Goal: Task Accomplishment & Management: Manage account settings

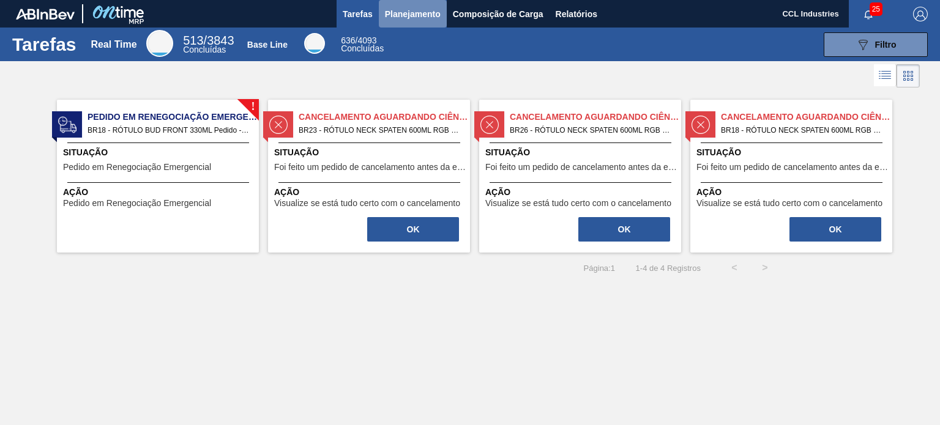
click at [428, 18] on span "Planejamento" at bounding box center [413, 14] width 56 height 15
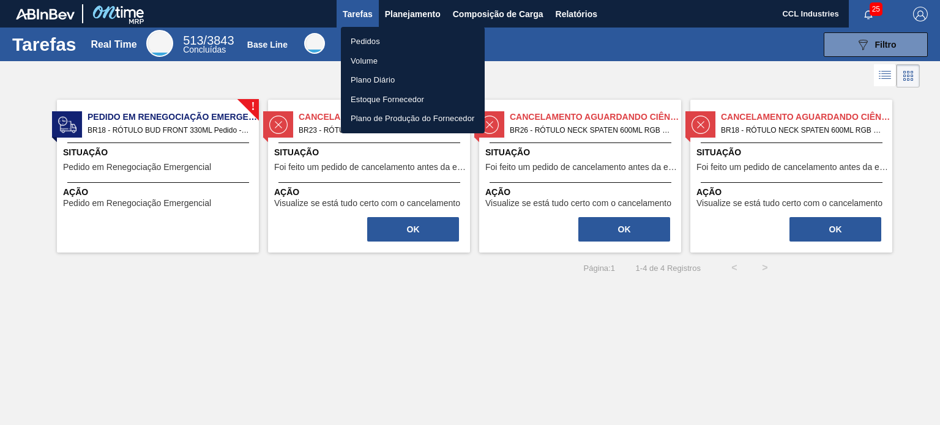
click at [384, 34] on li "Pedidos" at bounding box center [413, 42] width 144 height 20
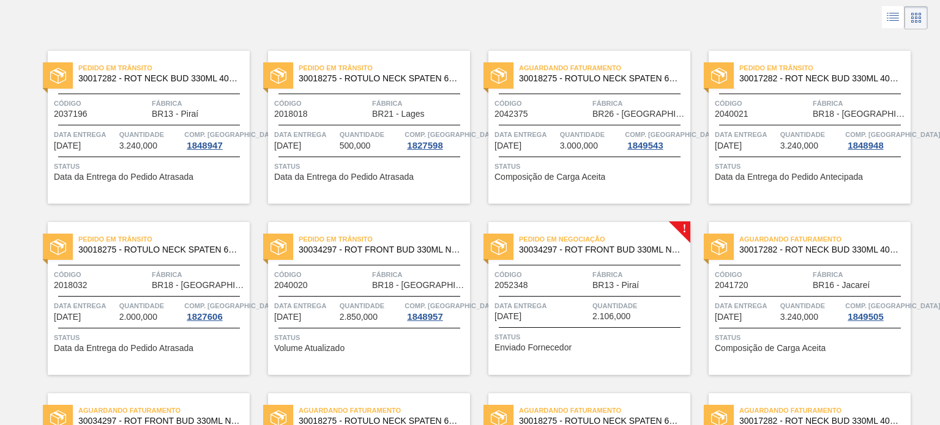
scroll to position [245, 0]
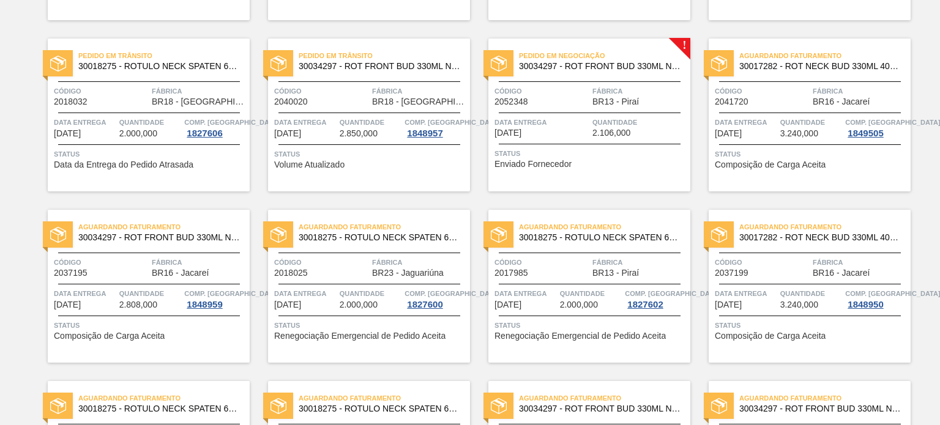
click at [594, 148] on span "Status" at bounding box center [591, 154] width 193 height 12
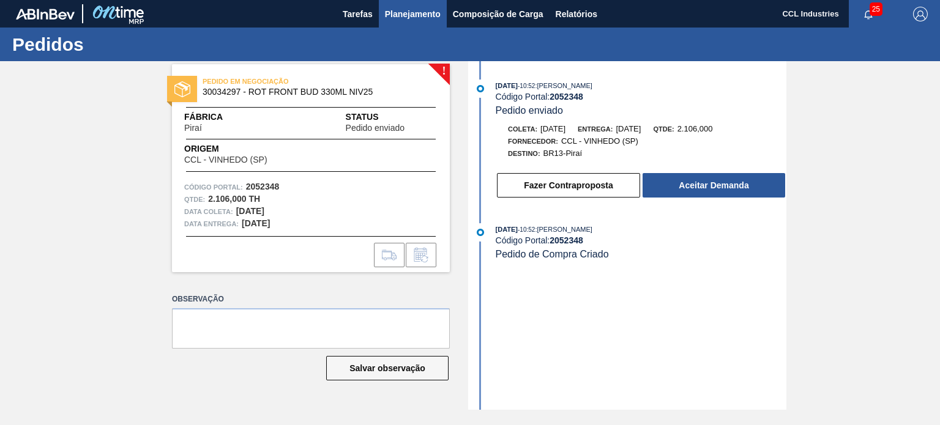
click at [397, 13] on span "Planejamento" at bounding box center [413, 14] width 56 height 15
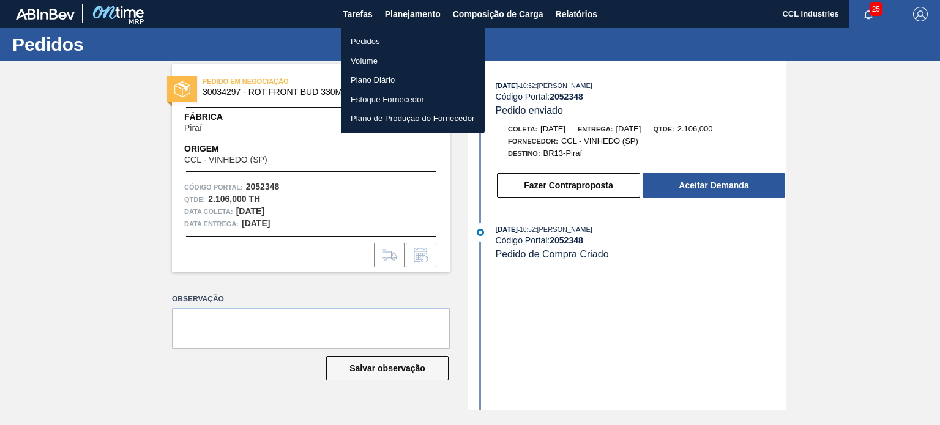
click at [379, 34] on li "Pedidos" at bounding box center [413, 42] width 144 height 20
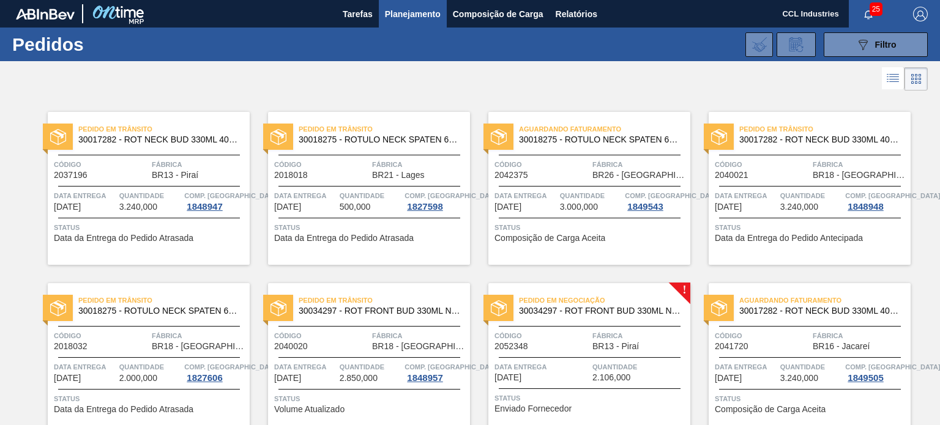
click at [569, 183] on div "Aguardando Faturamento 30018275 - ROTULO NECK SPATEN 600 RGB 36MIC REDONDO Códi…" at bounding box center [589, 188] width 202 height 153
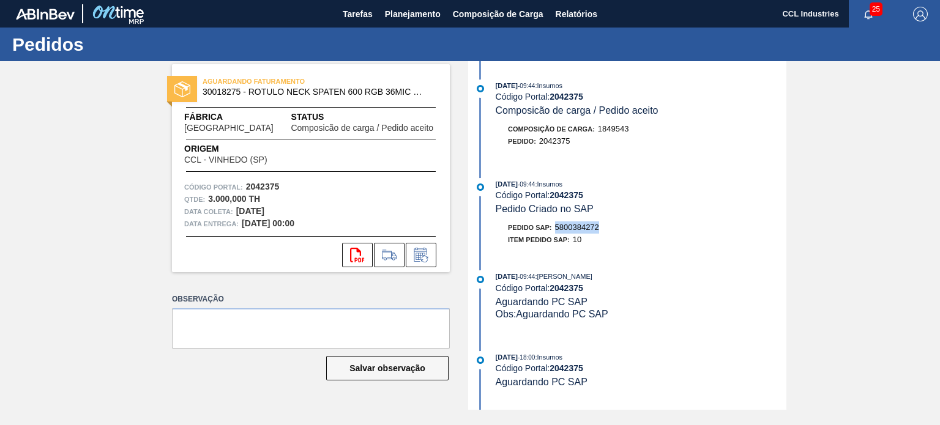
drag, startPoint x: 607, startPoint y: 233, endPoint x: 558, endPoint y: 231, distance: 49.6
click at [558, 231] on div "Pedido SAP: 5800384272" at bounding box center [641, 228] width 291 height 12
copy span "5800384272"
click at [390, 13] on span "Planejamento" at bounding box center [413, 14] width 56 height 15
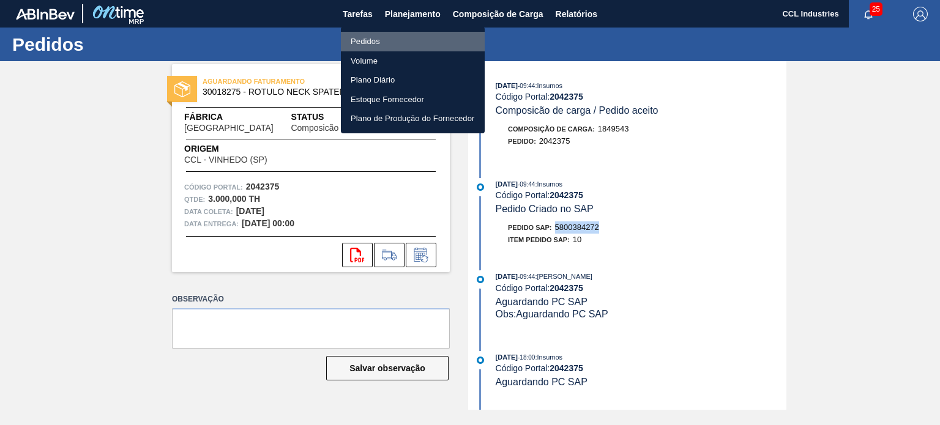
click at [388, 38] on li "Pedidos" at bounding box center [413, 42] width 144 height 20
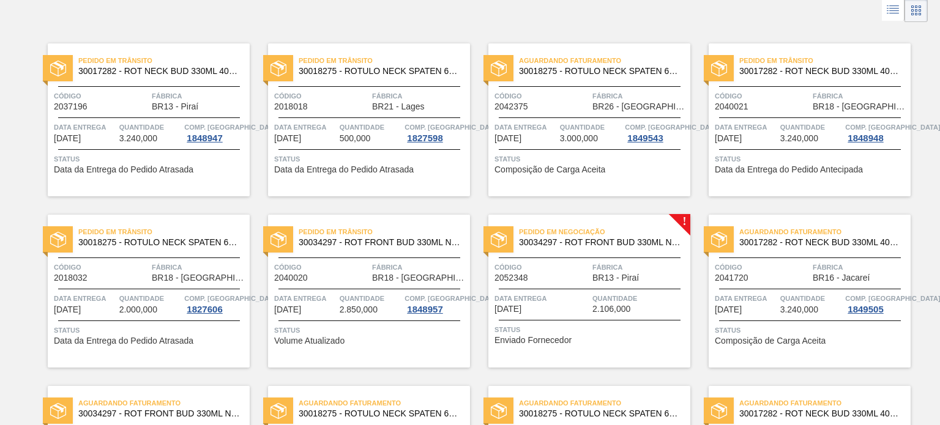
scroll to position [122, 0]
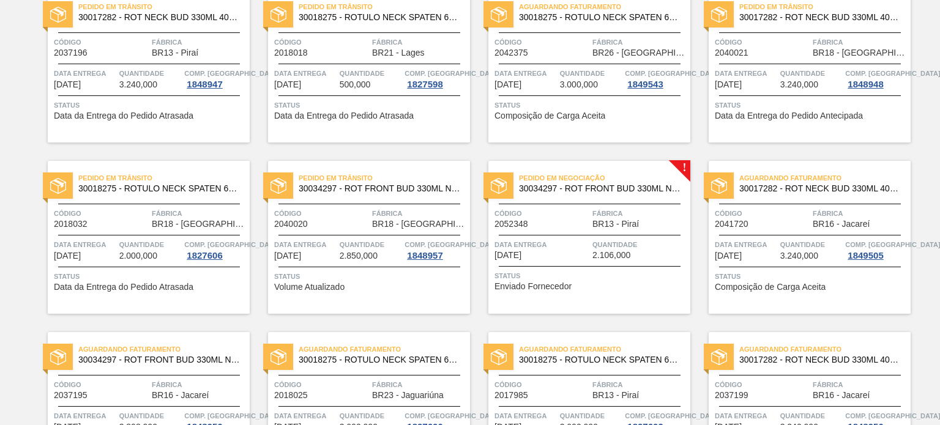
click at [775, 234] on div "Aguardando Faturamento 30017282 - ROT NECK BUD 330ML 40MICRAS 429 Código 204172…" at bounding box center [810, 237] width 202 height 153
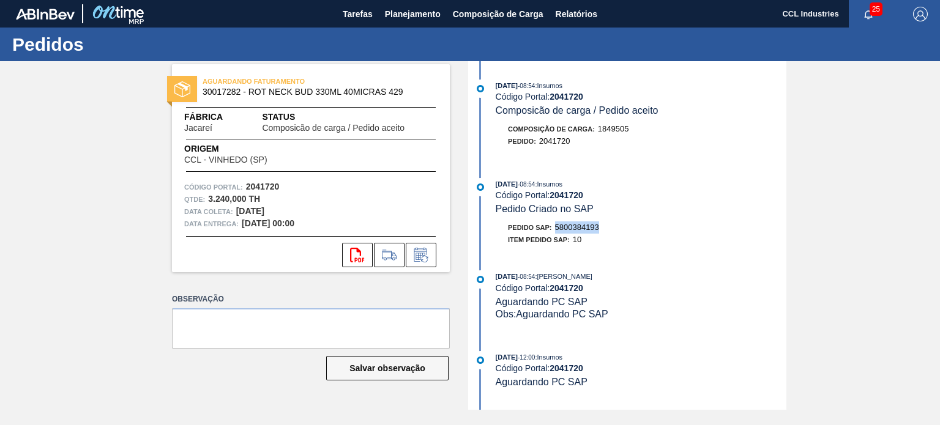
drag, startPoint x: 608, startPoint y: 233, endPoint x: 556, endPoint y: 233, distance: 51.4
click at [556, 233] on div "Pedido SAP: 5800384193" at bounding box center [641, 228] width 291 height 12
copy span "5800384193"
click at [411, 12] on span "Planejamento" at bounding box center [413, 14] width 56 height 15
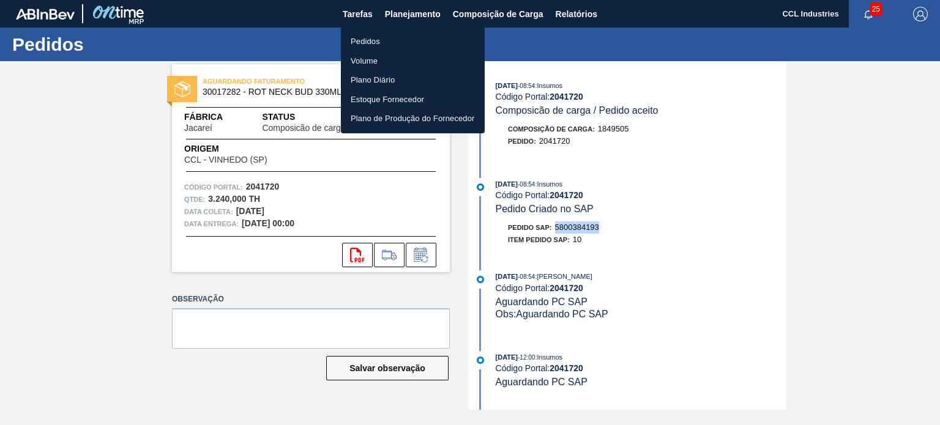
click at [369, 43] on li "Pedidos" at bounding box center [413, 42] width 144 height 20
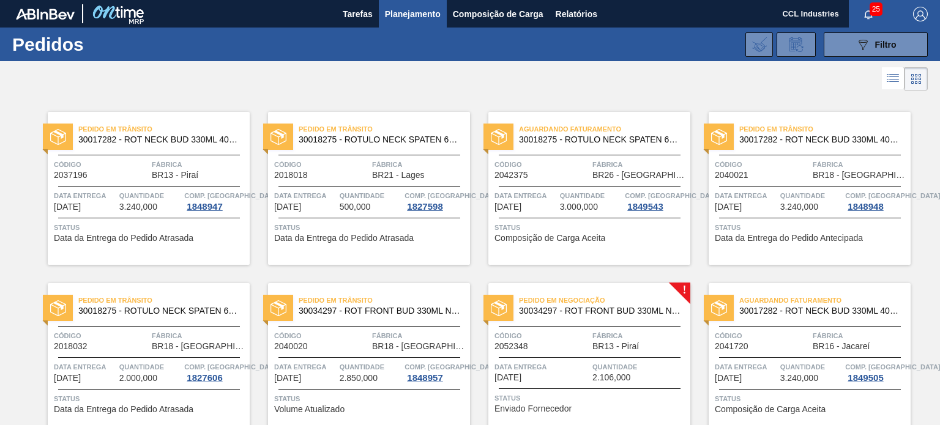
scroll to position [476, 0]
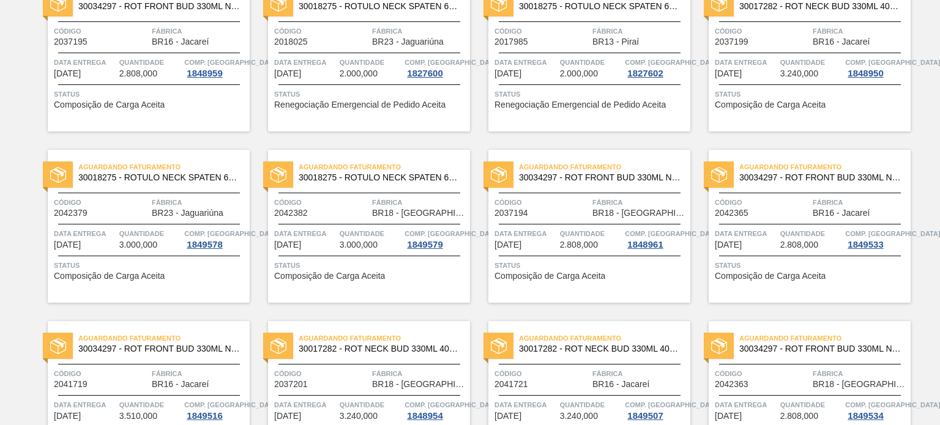
click at [125, 228] on span "Quantidade" at bounding box center [150, 234] width 62 height 12
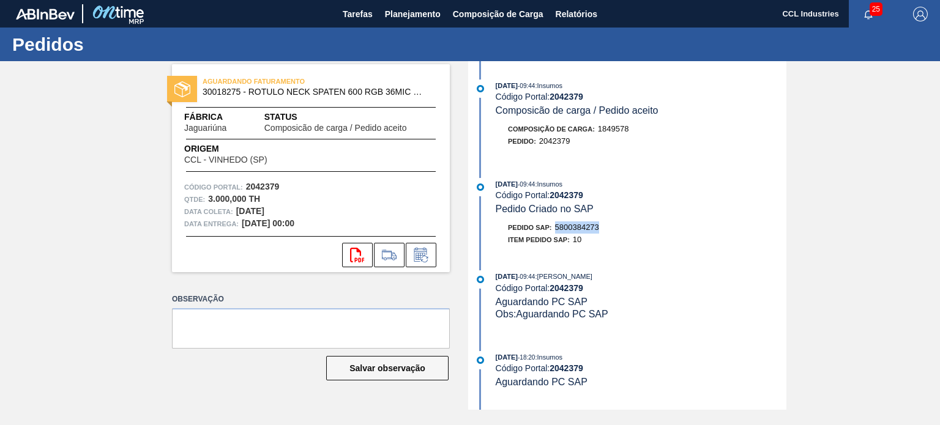
drag, startPoint x: 604, startPoint y: 232, endPoint x: 555, endPoint y: 233, distance: 49.0
click at [555, 233] on div "Pedido SAP: 5800384273" at bounding box center [641, 228] width 291 height 12
copy span "5800384273"
click at [427, 17] on span "Planejamento" at bounding box center [413, 14] width 56 height 15
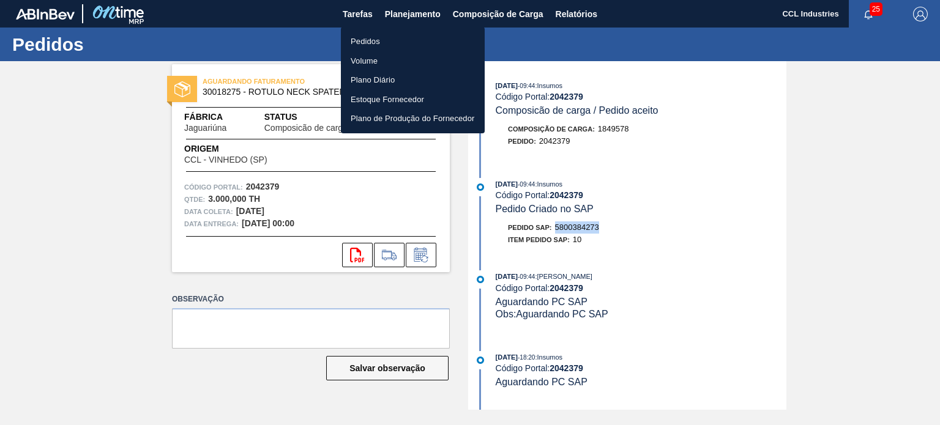
click at [395, 39] on li "Pedidos" at bounding box center [413, 42] width 144 height 20
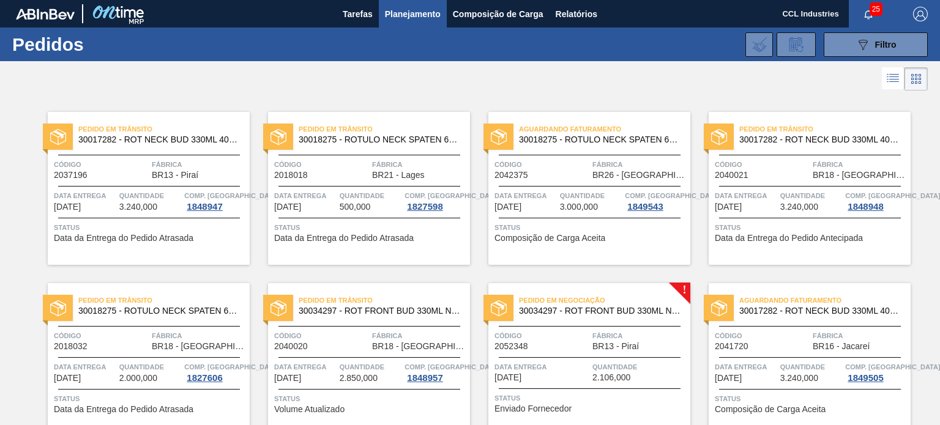
scroll to position [476, 0]
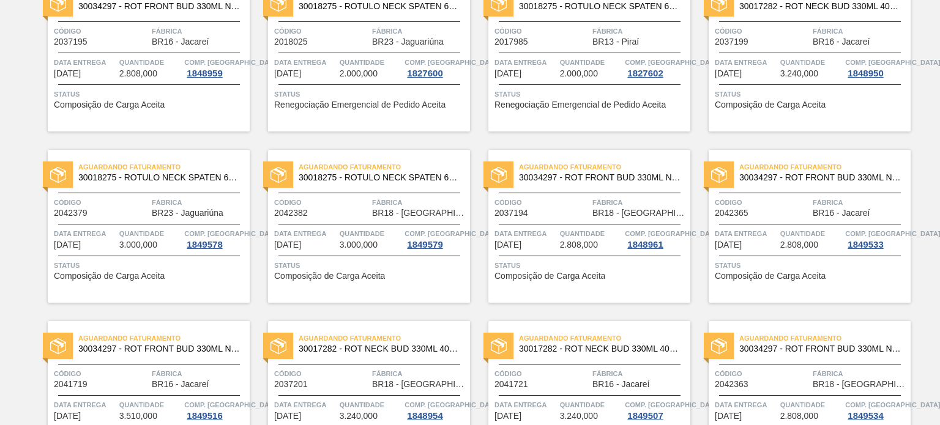
click at [759, 195] on div "Aguardando Faturamento 30034297 - ROT FRONT BUD 330ML NIV25 Código 2042365 Fábr…" at bounding box center [810, 226] width 202 height 153
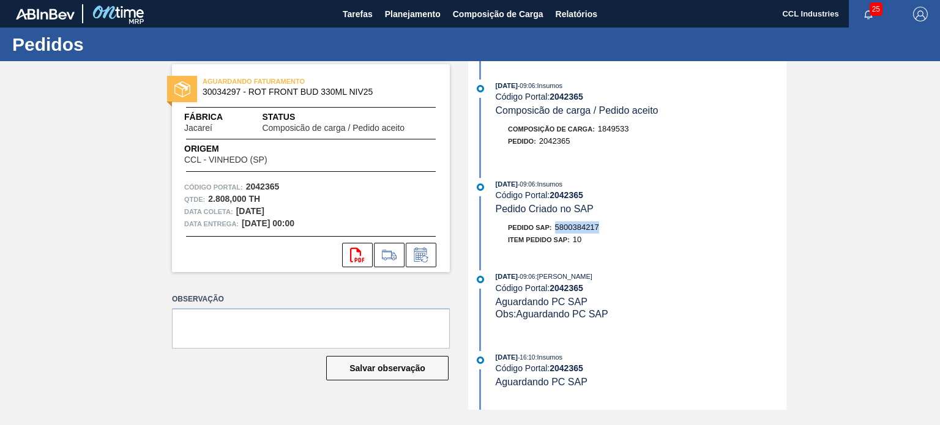
drag, startPoint x: 607, startPoint y: 234, endPoint x: 556, endPoint y: 227, distance: 50.6
click at [556, 227] on div "Pedido SAP: 5800384217" at bounding box center [641, 228] width 291 height 12
copy span "5800384217"
click at [390, 19] on span "Planejamento" at bounding box center [413, 14] width 56 height 15
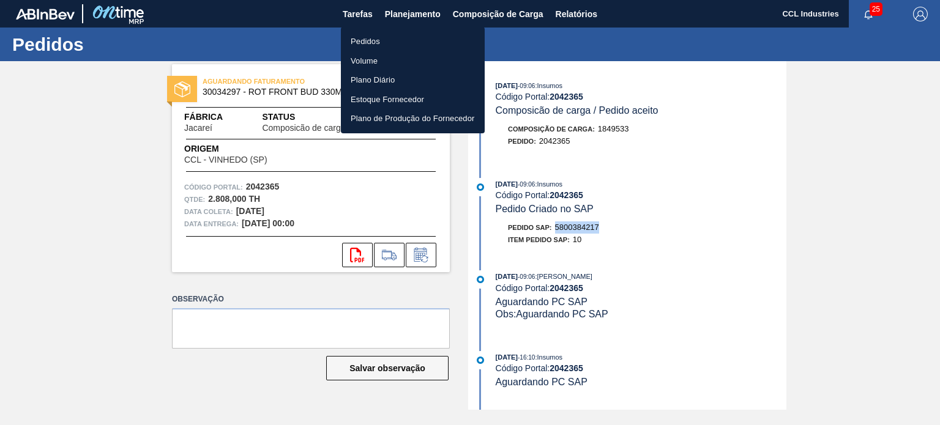
click at [384, 36] on li "Pedidos" at bounding box center [413, 42] width 144 height 20
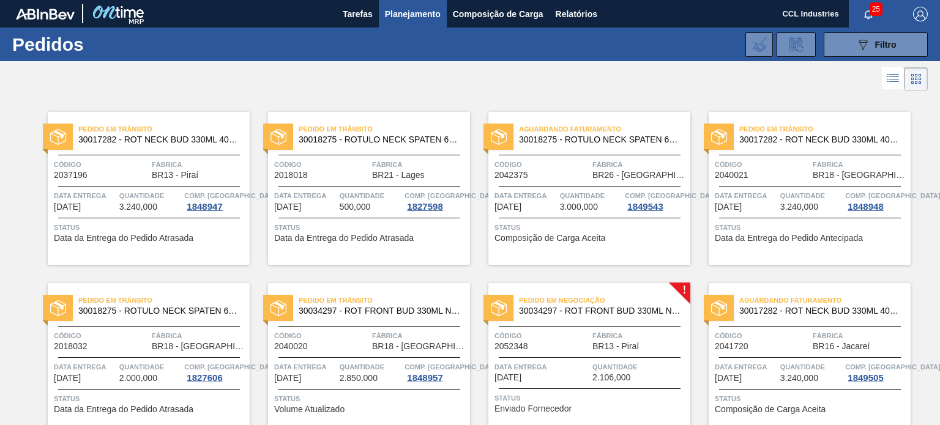
scroll to position [476, 0]
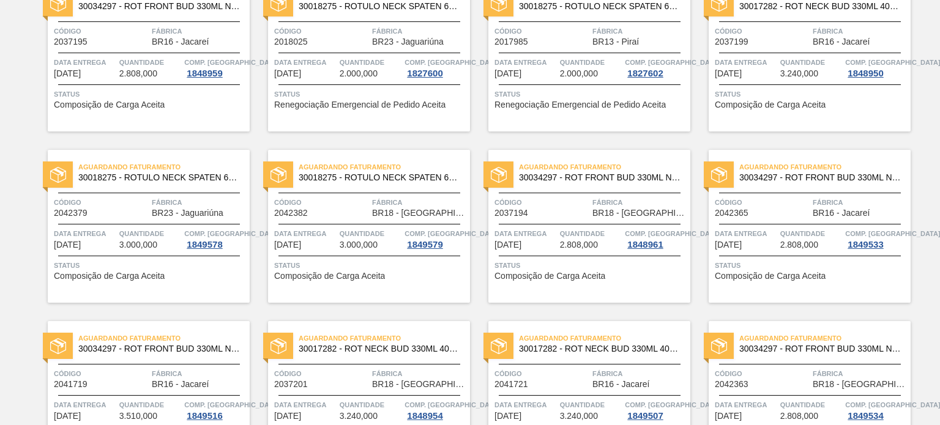
click at [343, 195] on div "Aguardando Faturamento 30018275 - ROTULO NECK SPATEN 600 RGB 36MIC REDONDO Códi…" at bounding box center [369, 226] width 202 height 153
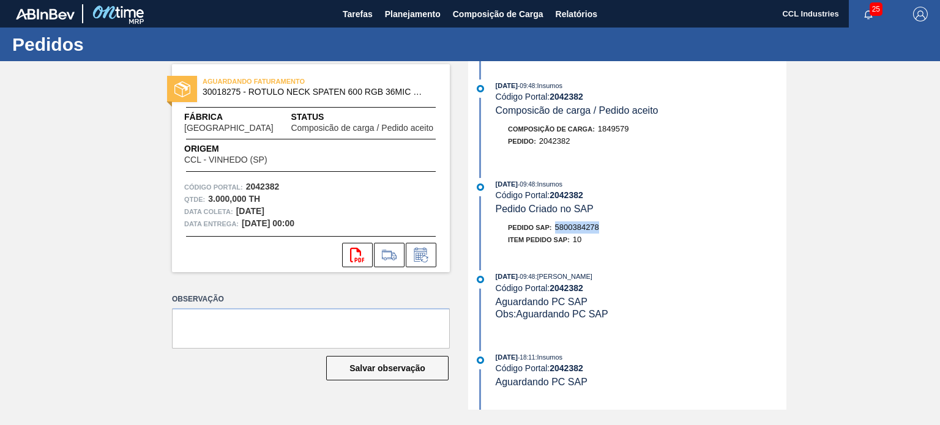
drag, startPoint x: 617, startPoint y: 233, endPoint x: 558, endPoint y: 233, distance: 58.8
click at [558, 233] on div "Pedido SAP: 5800384278" at bounding box center [641, 228] width 291 height 12
copy span "5800384278"
click at [411, 15] on span "Planejamento" at bounding box center [413, 14] width 56 height 15
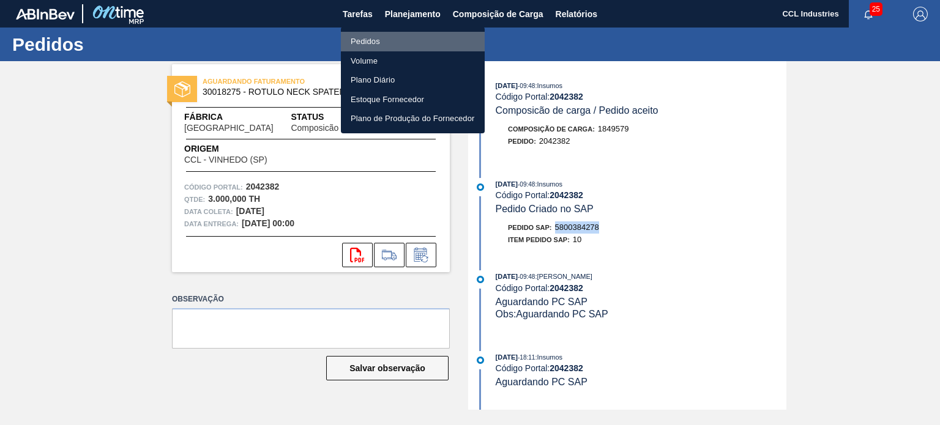
click at [394, 35] on li "Pedidos" at bounding box center [413, 42] width 144 height 20
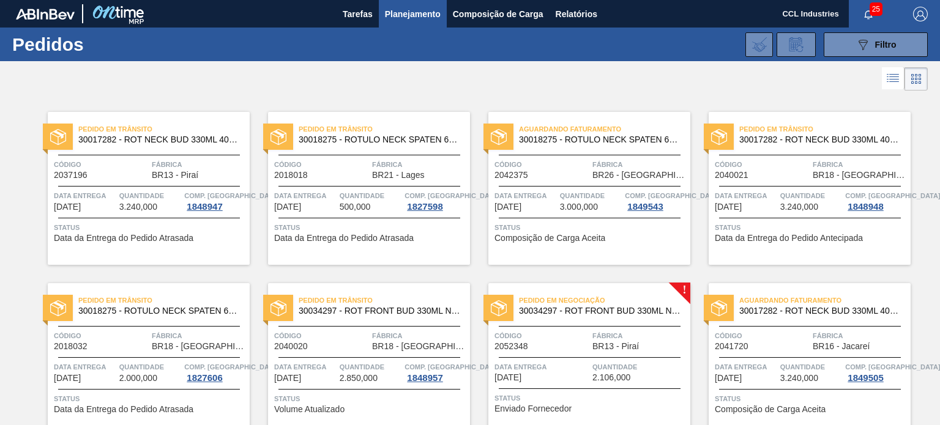
scroll to position [648, 0]
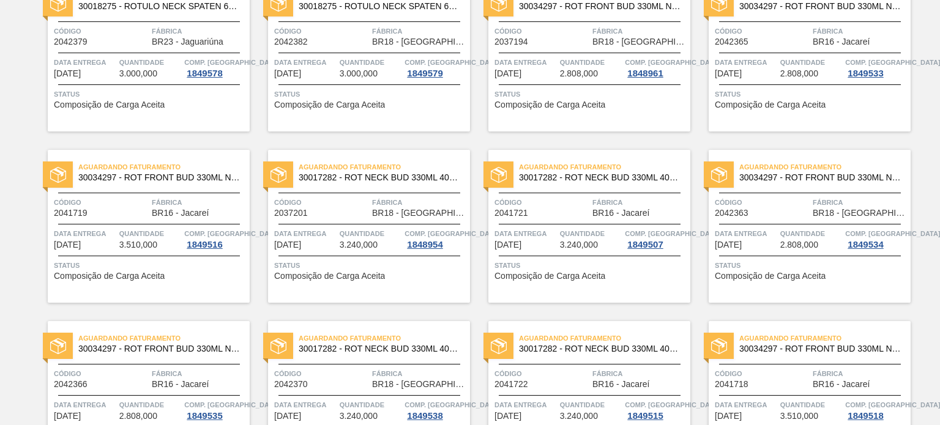
click at [110, 215] on div "Código 2041719" at bounding box center [101, 206] width 95 height 21
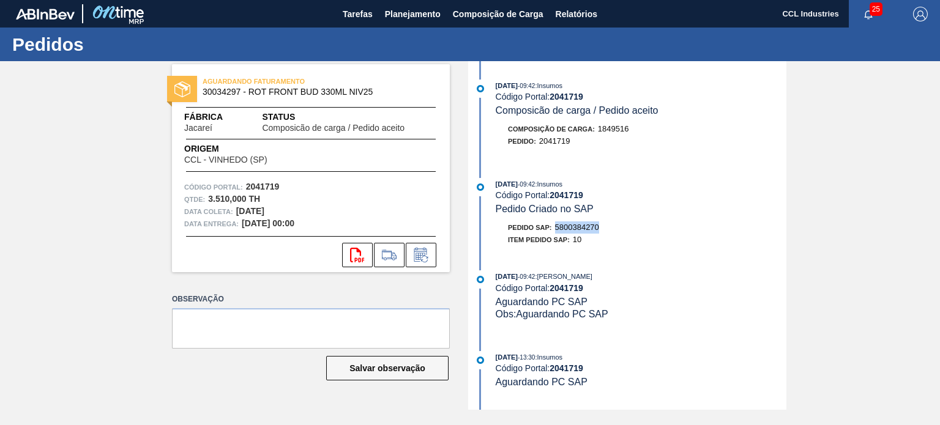
drag, startPoint x: 610, startPoint y: 230, endPoint x: 554, endPoint y: 234, distance: 56.5
click at [554, 234] on div "Pedido SAP: 5800384270" at bounding box center [641, 228] width 291 height 12
copy span "5800384270"
click at [438, 14] on span "Planejamento" at bounding box center [413, 14] width 56 height 15
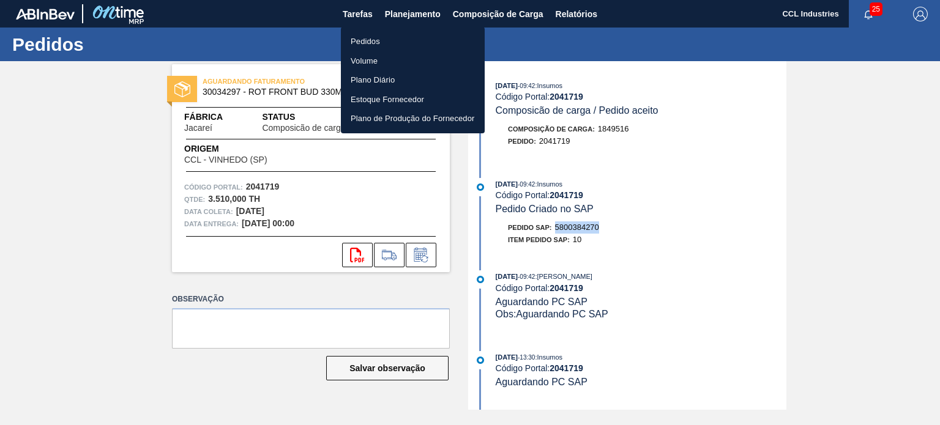
click at [400, 34] on li "Pedidos" at bounding box center [413, 42] width 144 height 20
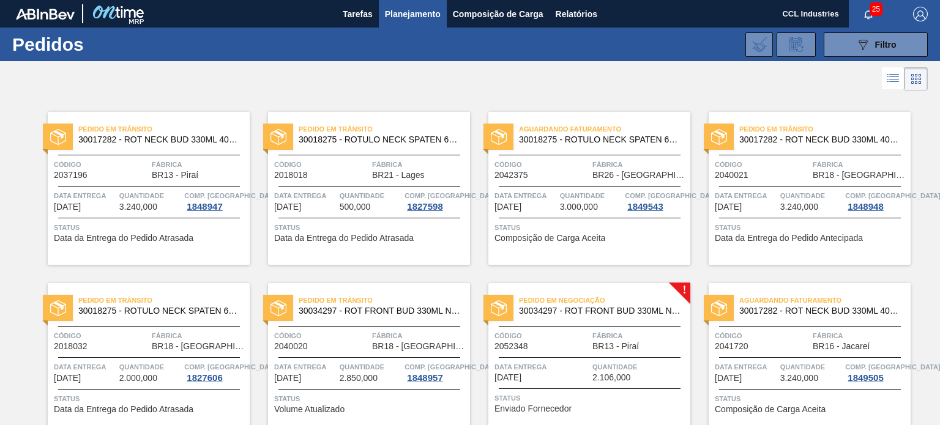
scroll to position [648, 0]
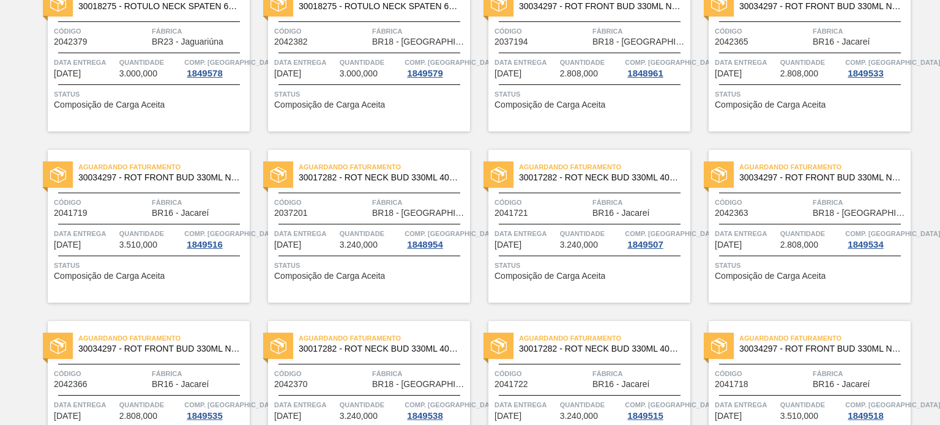
click at [530, 230] on span "Data Entrega" at bounding box center [526, 234] width 62 height 12
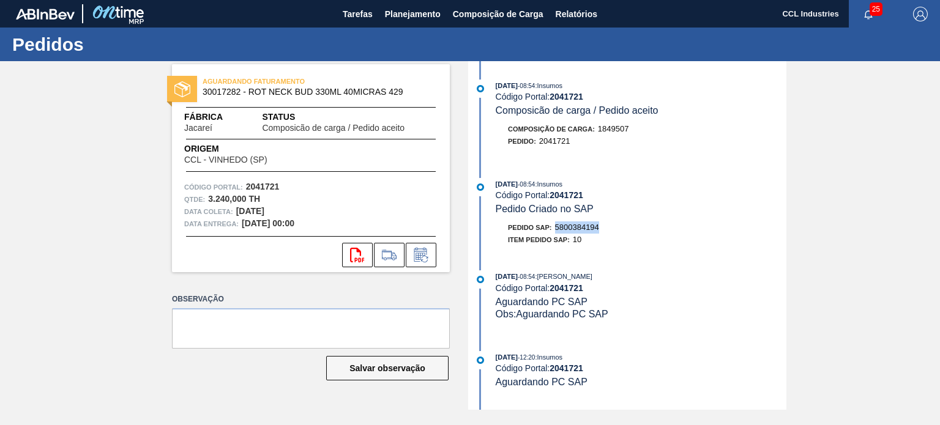
drag, startPoint x: 613, startPoint y: 226, endPoint x: 555, endPoint y: 228, distance: 57.6
click at [555, 228] on div "Pedido SAP: 5800384194" at bounding box center [641, 228] width 291 height 12
copy span "5800384194"
click at [422, 10] on span "Planejamento" at bounding box center [413, 14] width 56 height 15
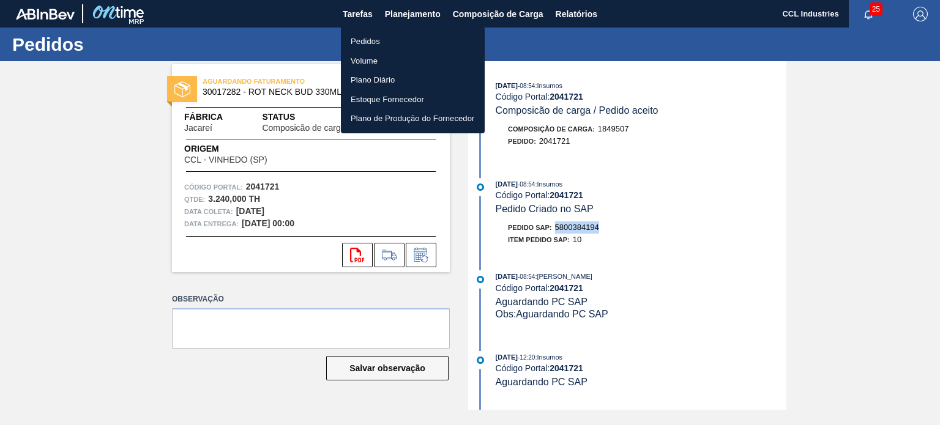
click at [406, 35] on li "Pedidos" at bounding box center [413, 42] width 144 height 20
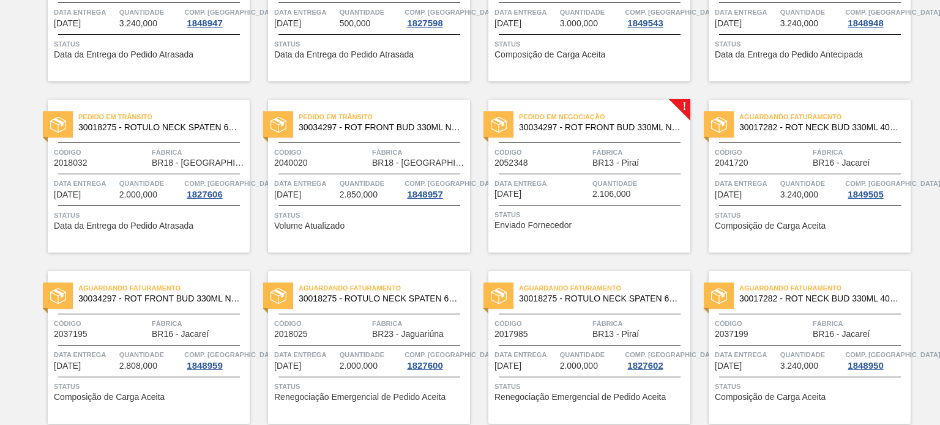
scroll to position [648, 0]
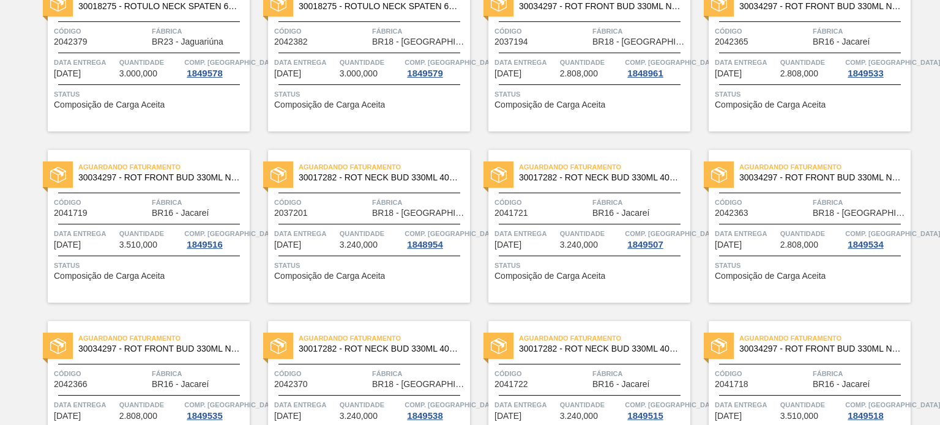
click at [783, 228] on span "Quantidade" at bounding box center [811, 234] width 62 height 12
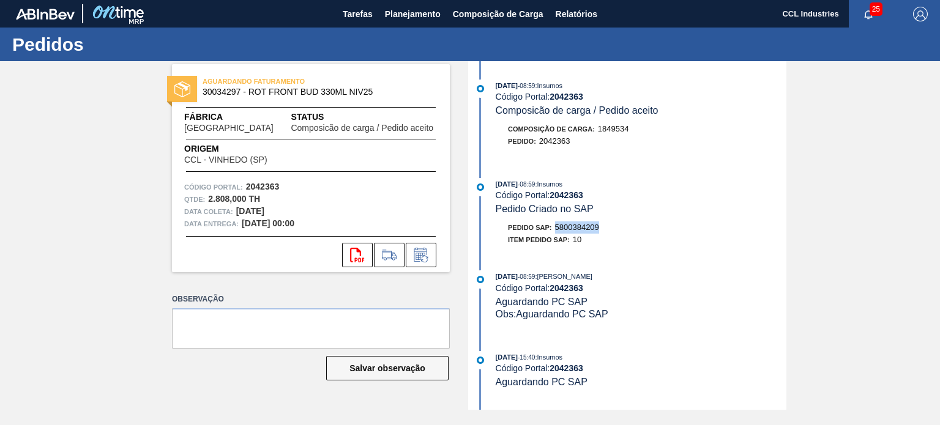
drag, startPoint x: 608, startPoint y: 233, endPoint x: 556, endPoint y: 232, distance: 51.4
click at [556, 232] on div "Pedido SAP: 5800384209" at bounding box center [641, 228] width 291 height 12
copy span "5800384209"
click at [376, 16] on button "Tarefas" at bounding box center [358, 14] width 42 height 28
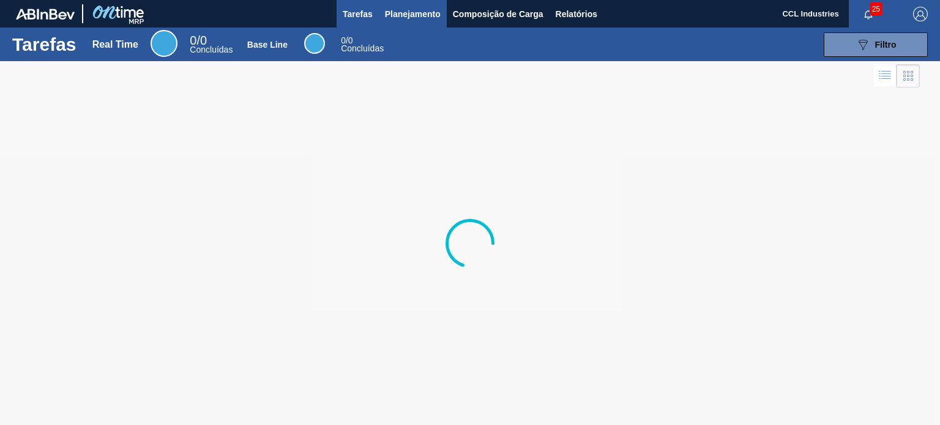
click at [393, 14] on span "Planejamento" at bounding box center [413, 14] width 56 height 15
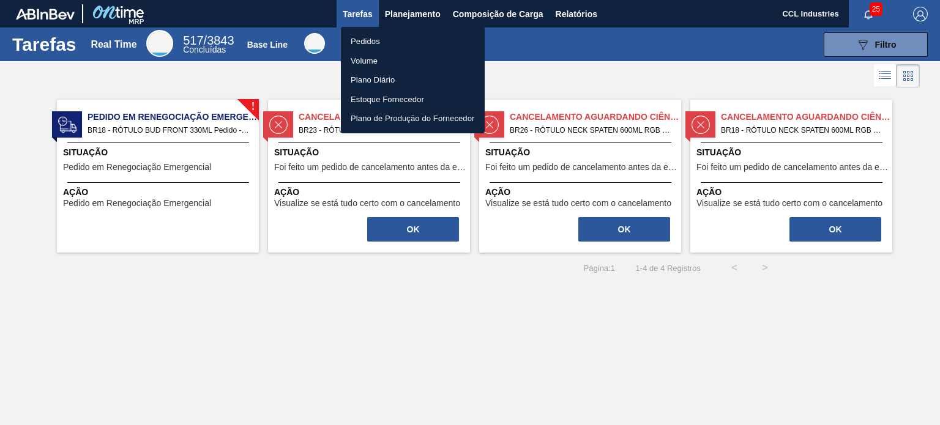
click at [386, 40] on li "Pedidos" at bounding box center [413, 42] width 144 height 20
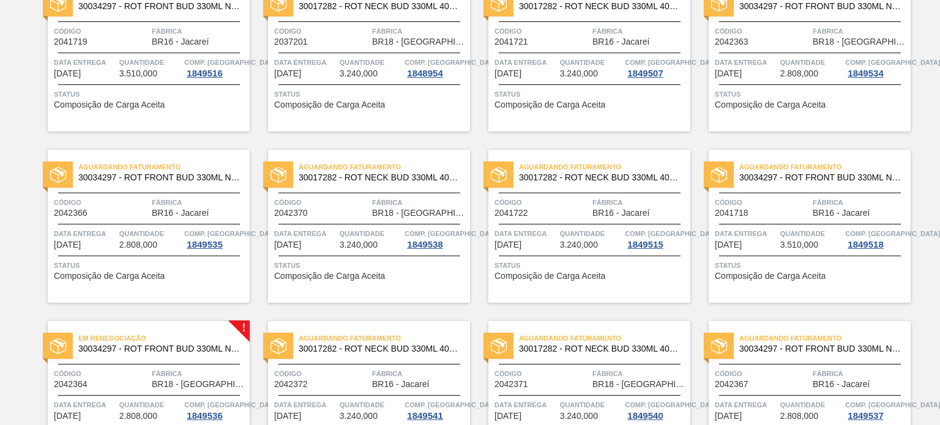
scroll to position [880, 0]
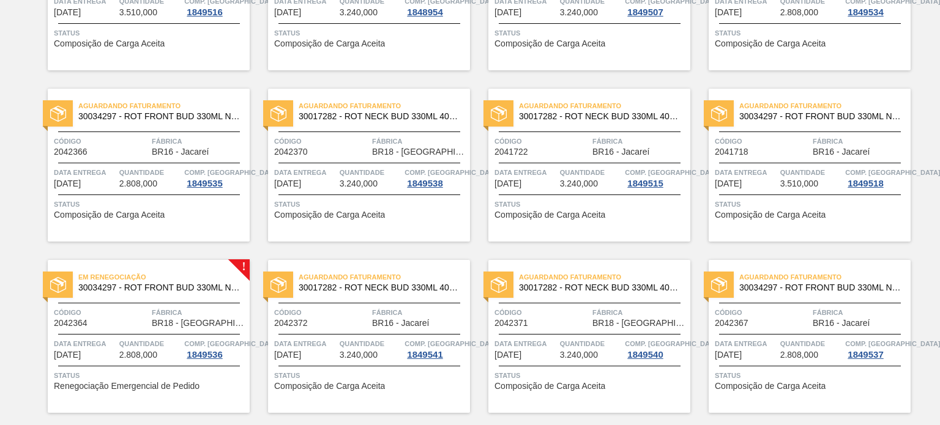
click at [118, 152] on div "Código 2042366" at bounding box center [101, 145] width 95 height 21
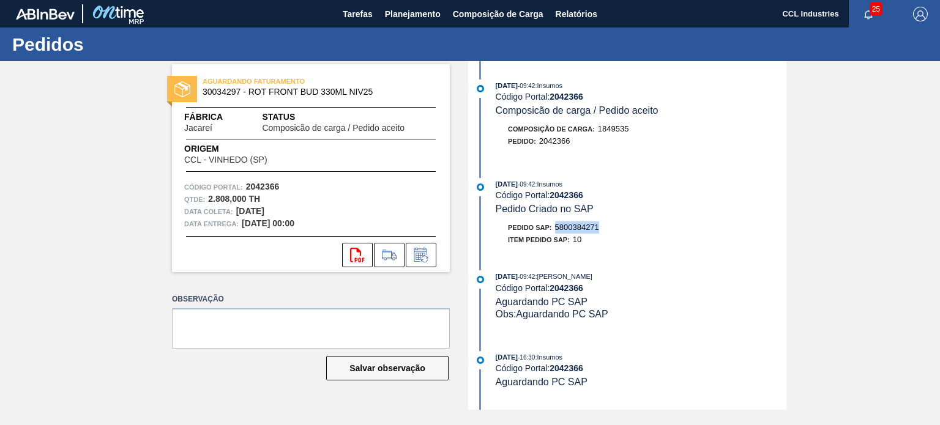
drag, startPoint x: 607, startPoint y: 230, endPoint x: 556, endPoint y: 230, distance: 50.8
click at [556, 230] on div "Pedido SAP: 5800384271" at bounding box center [641, 228] width 291 height 12
copy span "5800384271"
click at [390, 10] on span "Planejamento" at bounding box center [413, 14] width 56 height 15
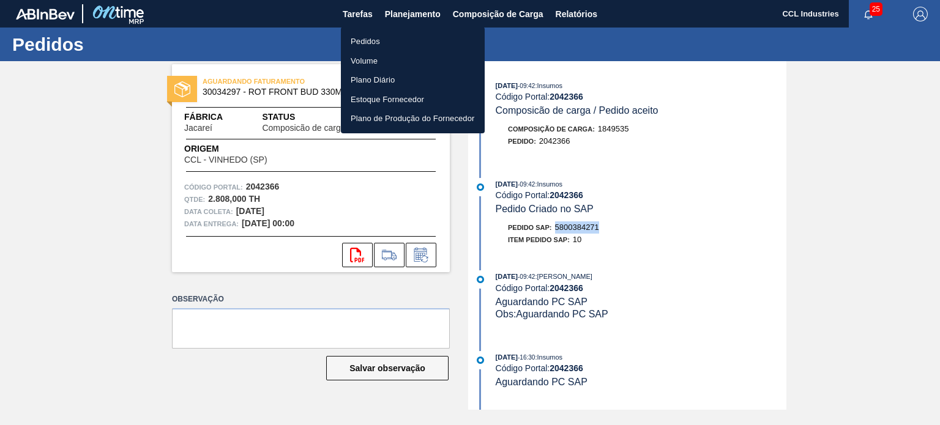
click at [381, 40] on li "Pedidos" at bounding box center [413, 42] width 144 height 20
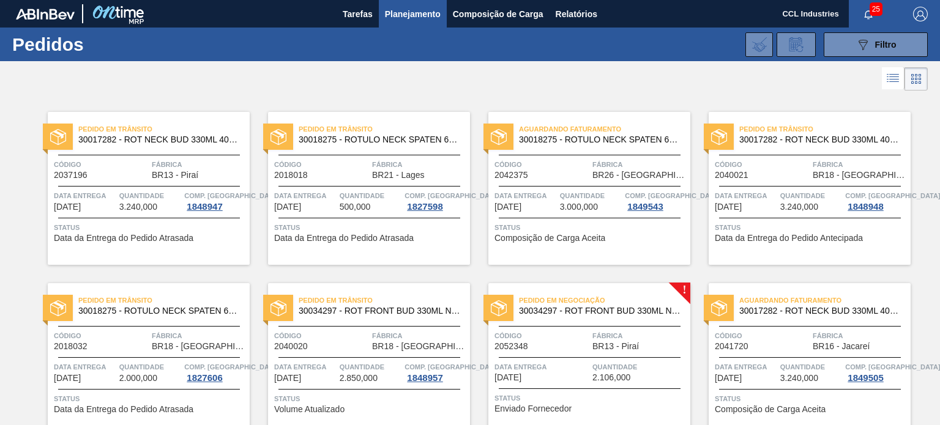
scroll to position [819, 0]
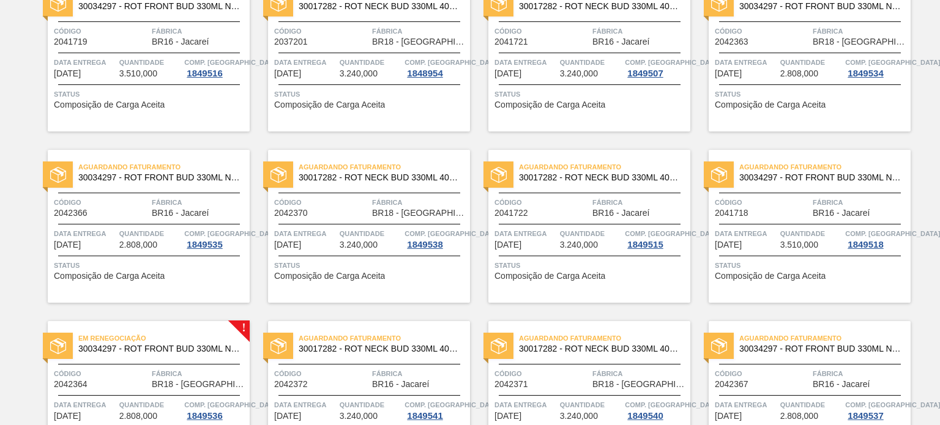
click at [551, 211] on div "Código 2041722" at bounding box center [542, 206] width 95 height 21
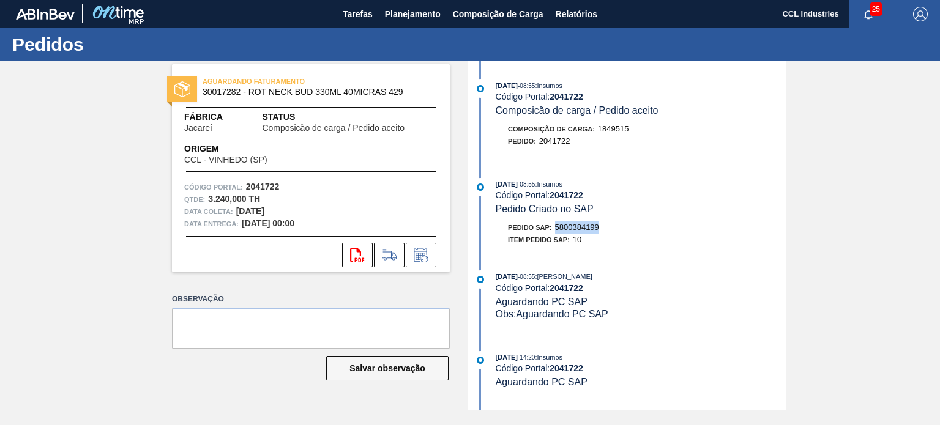
drag, startPoint x: 611, startPoint y: 227, endPoint x: 555, endPoint y: 231, distance: 56.4
click at [555, 231] on div "Pedido SAP: 5800384199" at bounding box center [641, 228] width 291 height 12
copy span "5800384199"
click at [435, 9] on span "Planejamento" at bounding box center [413, 14] width 56 height 15
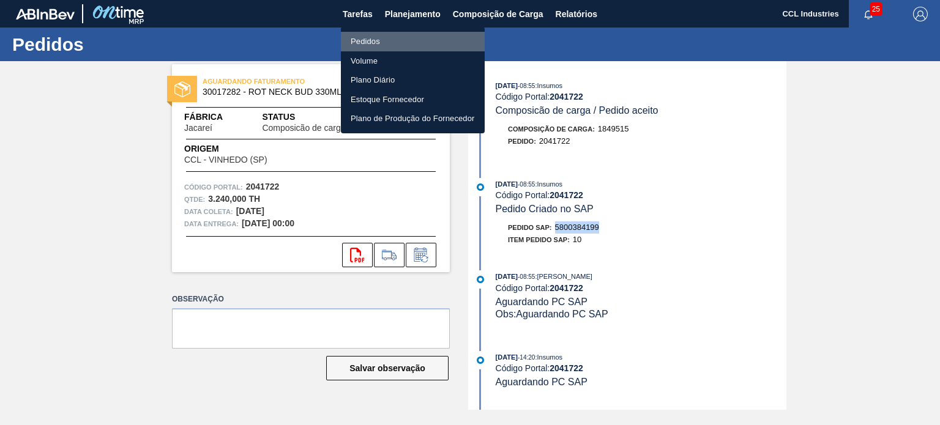
click at [400, 34] on li "Pedidos" at bounding box center [413, 42] width 144 height 20
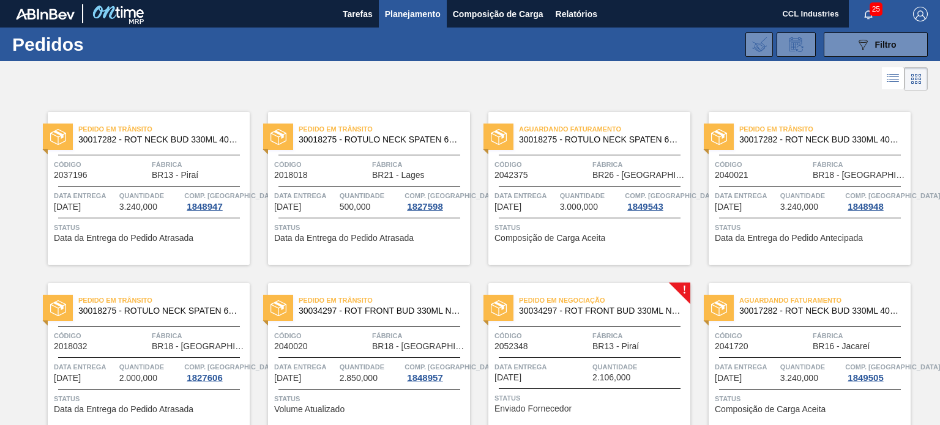
scroll to position [819, 0]
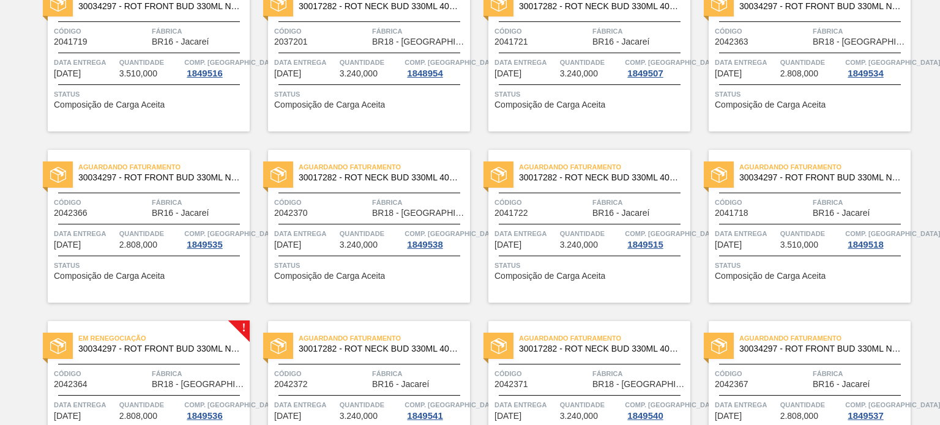
click at [342, 216] on div "Código 2042370" at bounding box center [321, 206] width 95 height 21
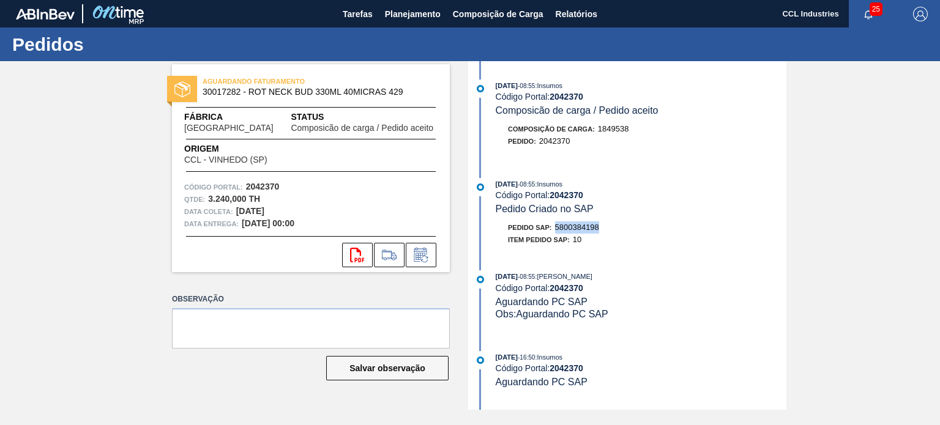
drag, startPoint x: 604, startPoint y: 230, endPoint x: 556, endPoint y: 234, distance: 48.5
click at [556, 234] on div "Pedido SAP: 5800384198" at bounding box center [641, 228] width 291 height 12
click at [386, 15] on span "Planejamento" at bounding box center [413, 14] width 56 height 15
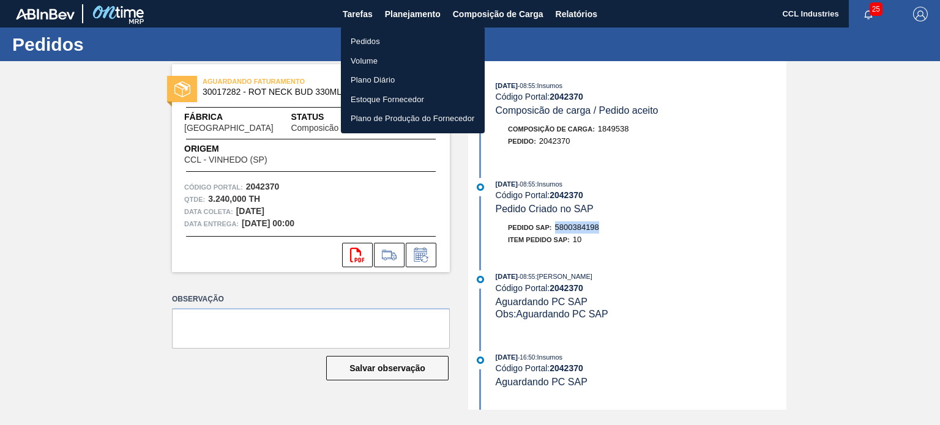
click at [368, 47] on li "Pedidos" at bounding box center [413, 42] width 144 height 20
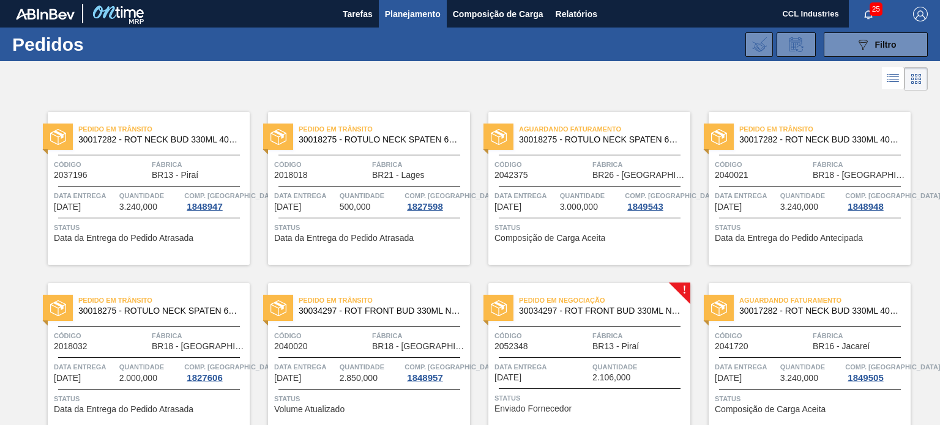
scroll to position [819, 0]
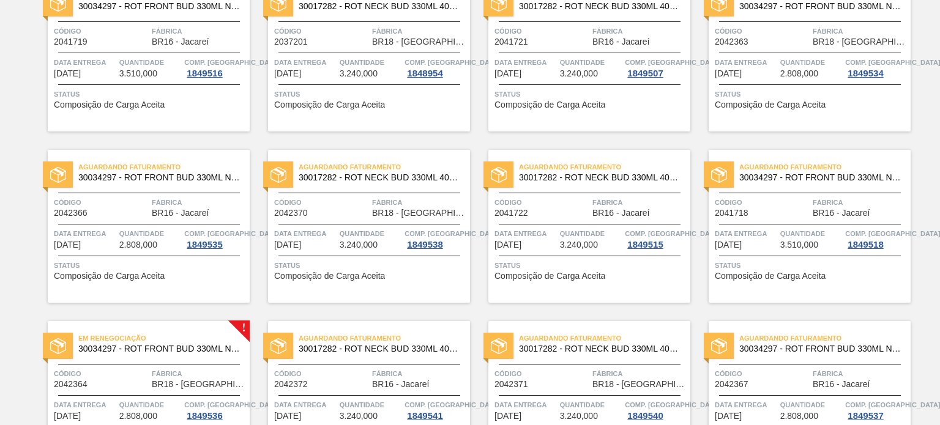
click at [790, 201] on span "Código" at bounding box center [762, 202] width 95 height 12
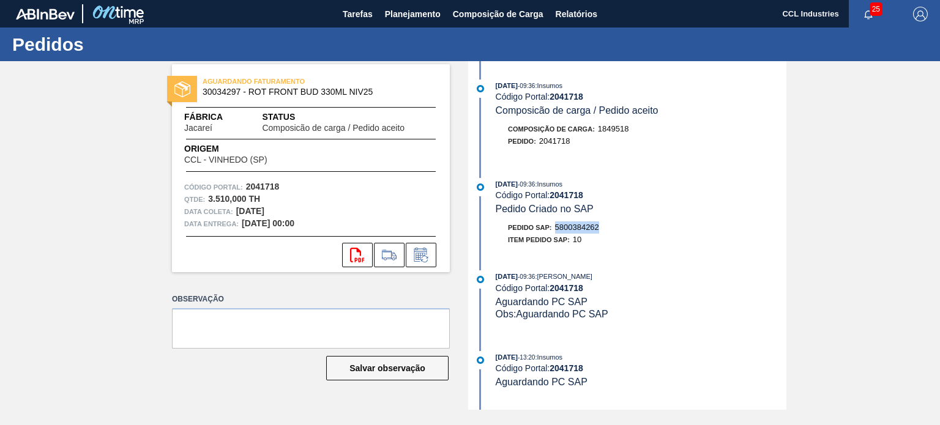
drag, startPoint x: 609, startPoint y: 228, endPoint x: 556, endPoint y: 234, distance: 53.1
click at [556, 234] on div "Pedido SAP: 5800384262" at bounding box center [641, 228] width 291 height 12
click at [406, 16] on span "Planejamento" at bounding box center [413, 14] width 56 height 15
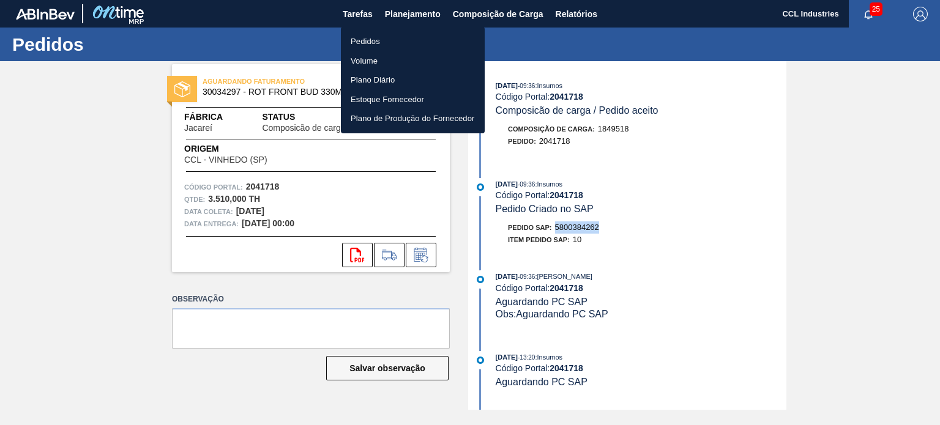
click at [384, 42] on li "Pedidos" at bounding box center [413, 42] width 144 height 20
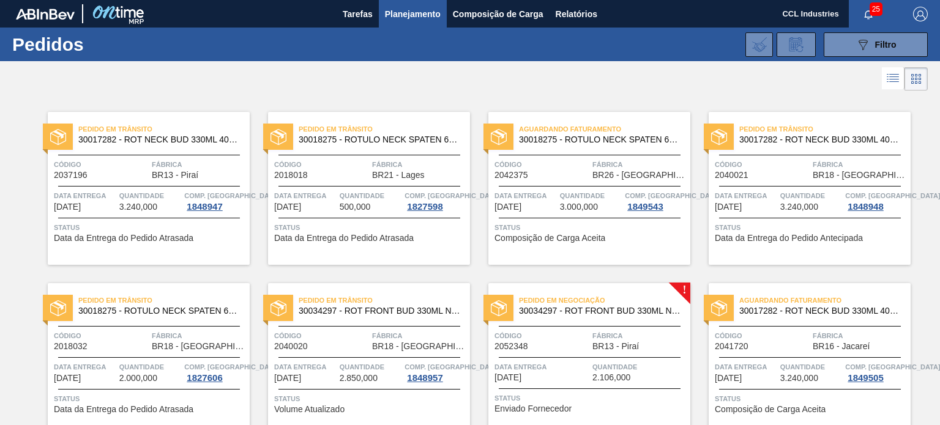
scroll to position [990, 0]
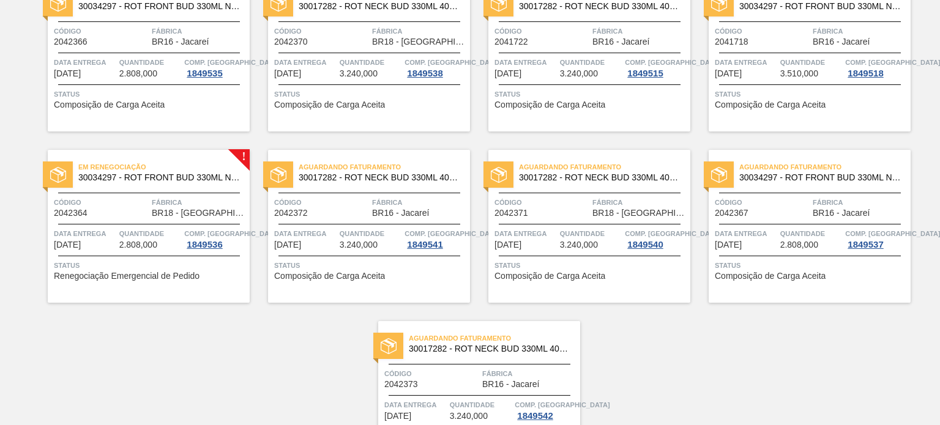
click at [108, 207] on span "Código" at bounding box center [101, 202] width 95 height 12
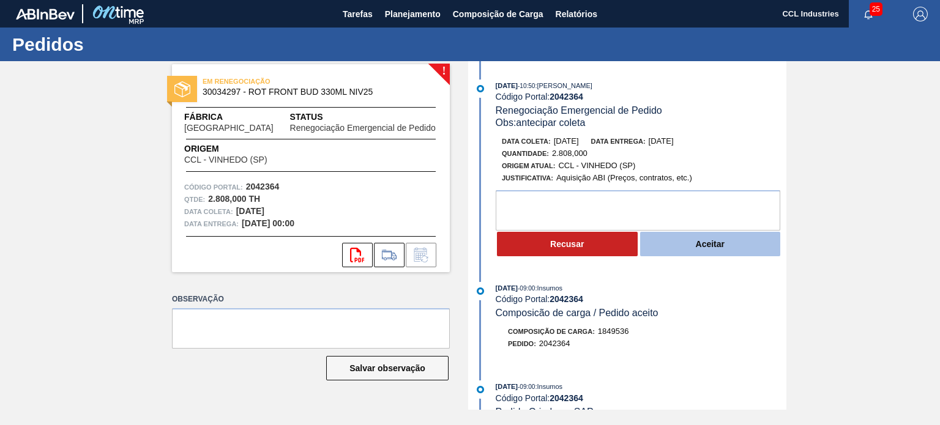
click at [695, 253] on button "Aceitar" at bounding box center [710, 244] width 141 height 24
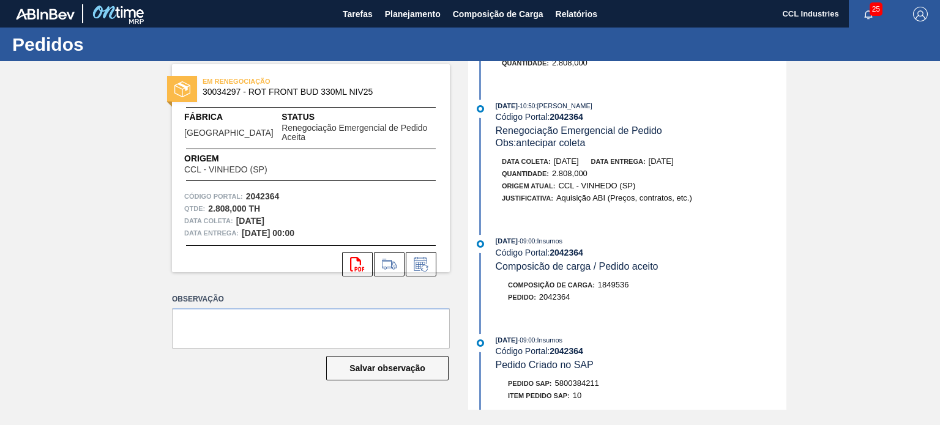
scroll to position [122, 0]
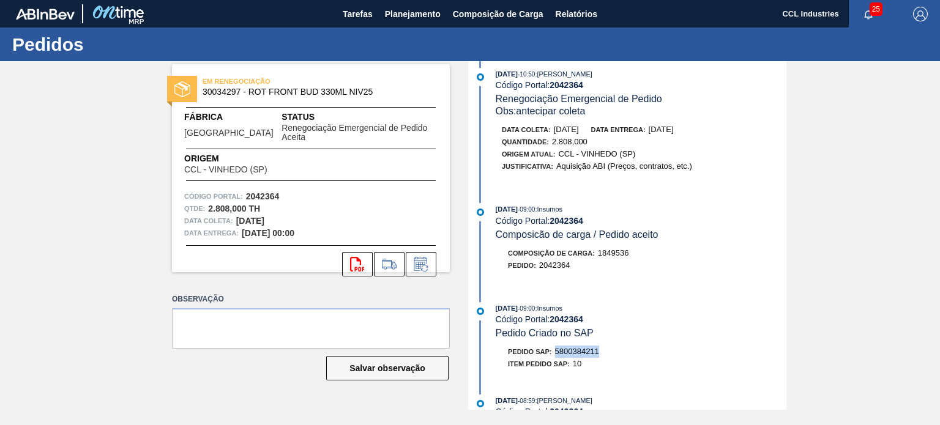
drag, startPoint x: 605, startPoint y: 358, endPoint x: 556, endPoint y: 359, distance: 49.0
click at [556, 358] on div "Pedido SAP: 5800384211" at bounding box center [641, 352] width 291 height 12
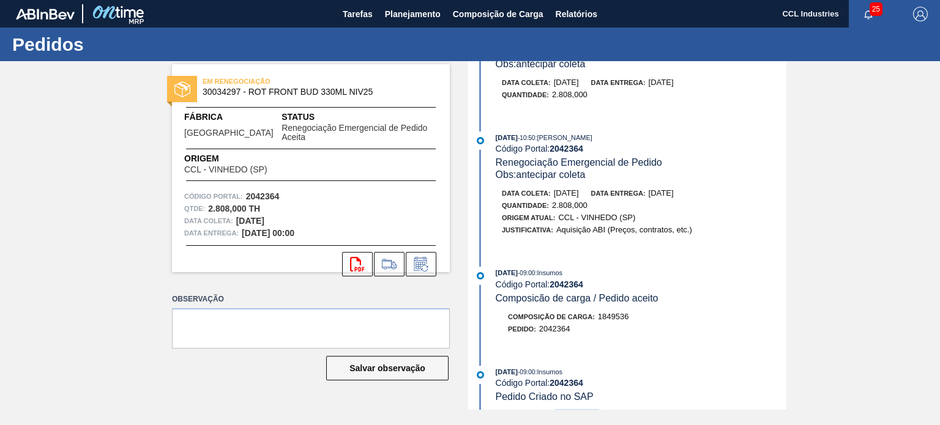
scroll to position [0, 0]
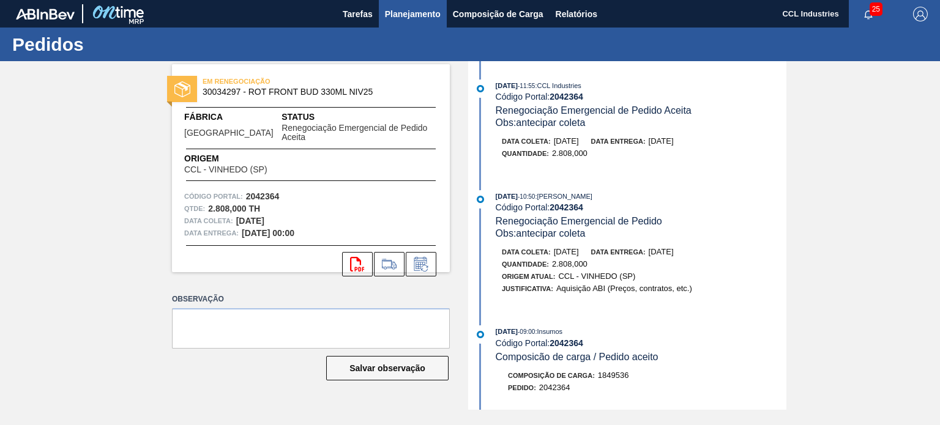
click at [387, 23] on button "Planejamento" at bounding box center [413, 14] width 68 height 28
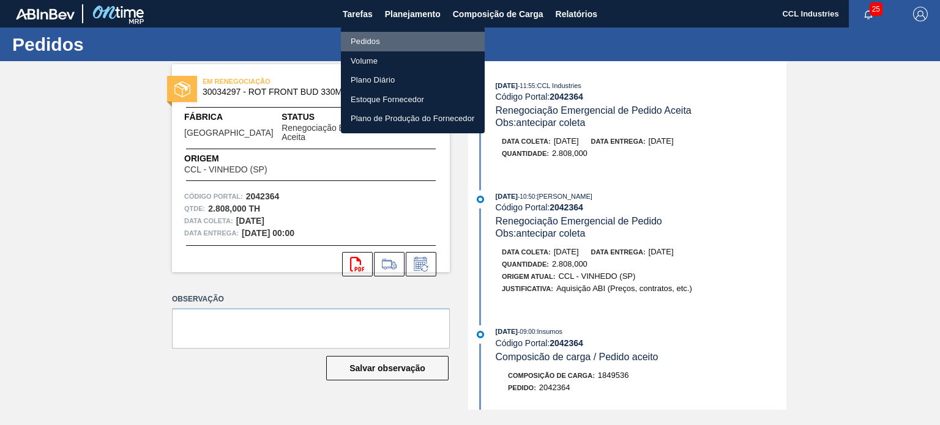
click at [397, 41] on li "Pedidos" at bounding box center [413, 42] width 144 height 20
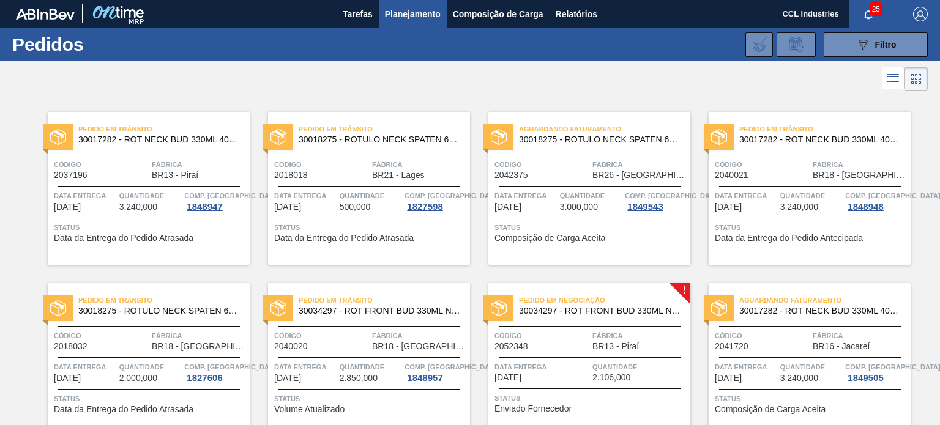
scroll to position [990, 0]
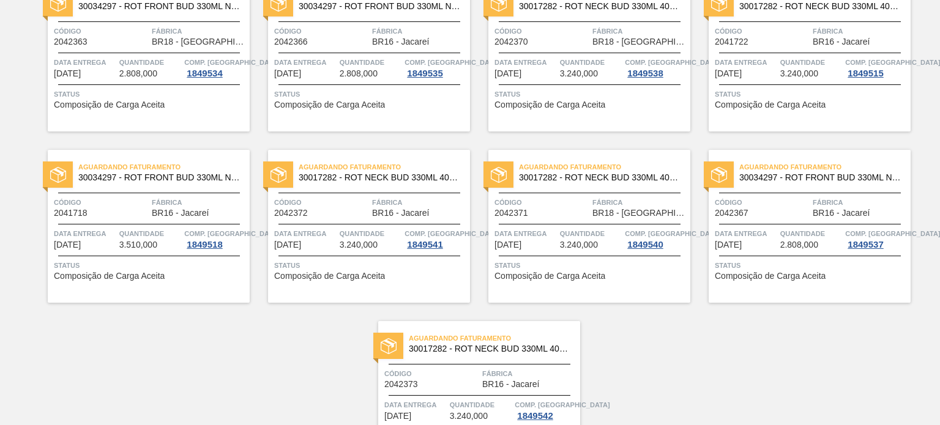
click at [359, 218] on div "Aguardando Faturamento 30017282 - ROT NECK BUD 330ML 40MICRAS 429 Código 204237…" at bounding box center [369, 226] width 202 height 153
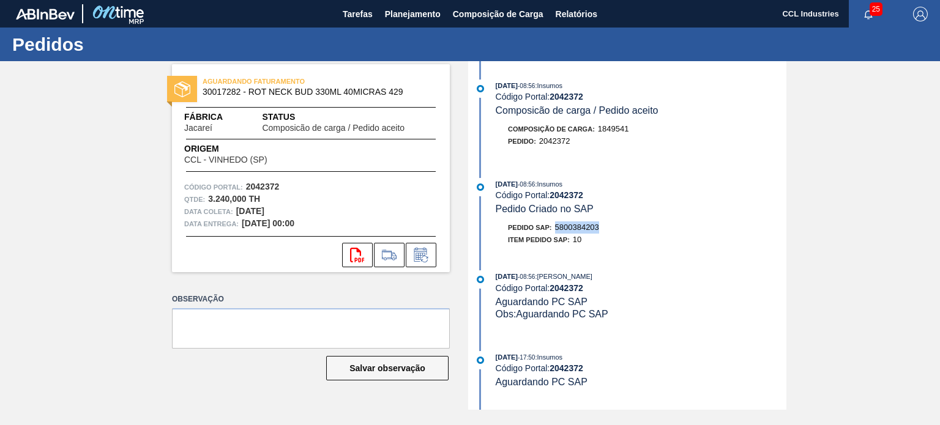
drag, startPoint x: 608, startPoint y: 232, endPoint x: 556, endPoint y: 234, distance: 52.1
click at [556, 234] on div "Pedido SAP: 5800384203" at bounding box center [641, 228] width 291 height 12
click at [418, 8] on span "Planejamento" at bounding box center [413, 14] width 56 height 15
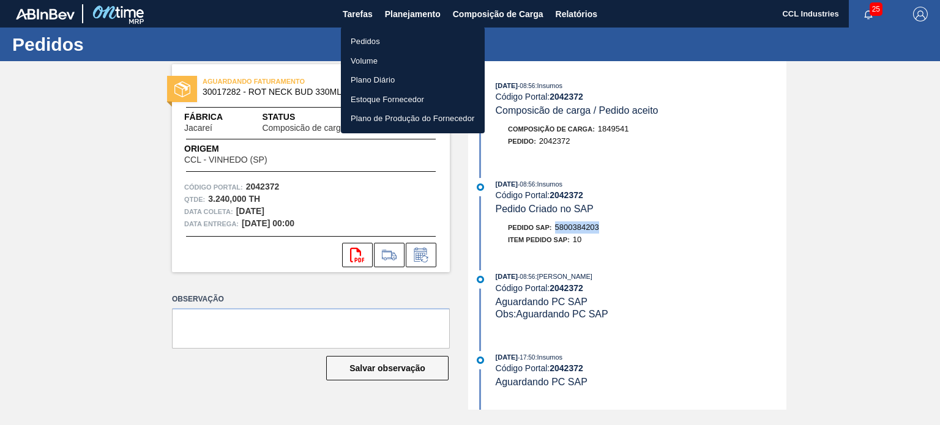
click at [374, 40] on li "Pedidos" at bounding box center [413, 42] width 144 height 20
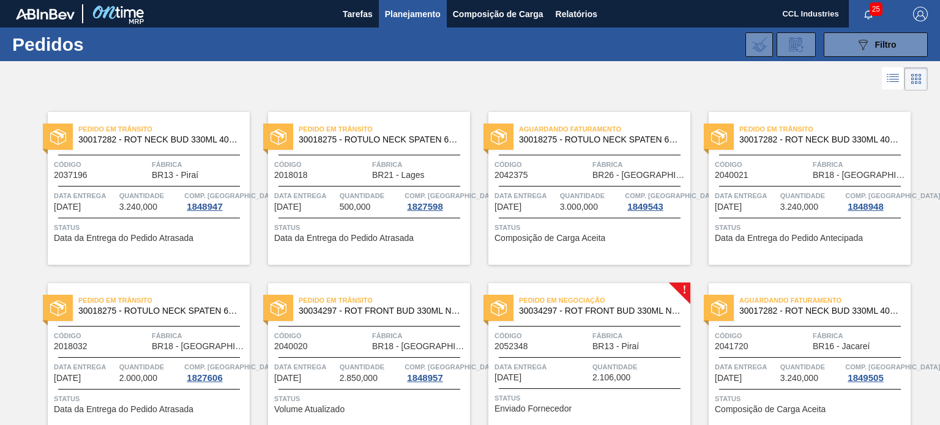
scroll to position [990, 0]
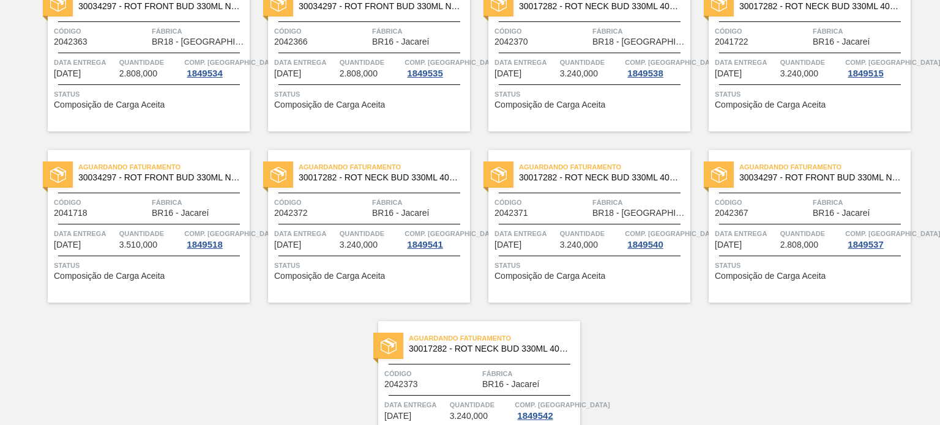
click at [775, 198] on span "Código" at bounding box center [762, 202] width 95 height 12
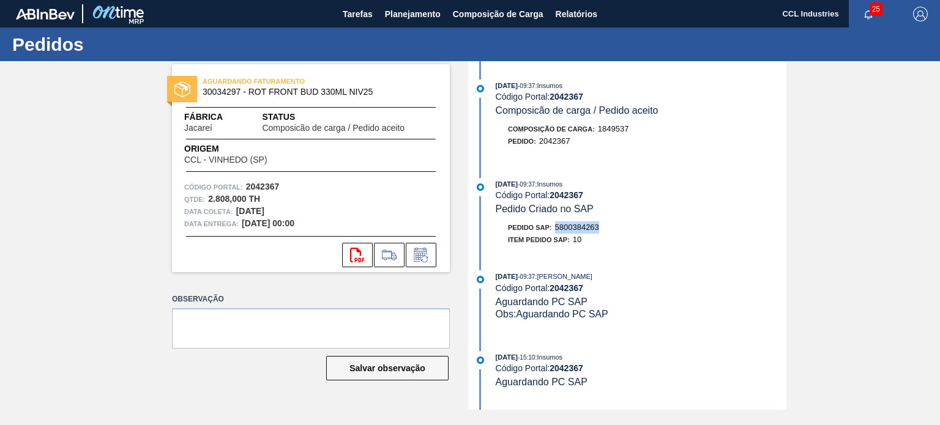
drag, startPoint x: 603, startPoint y: 233, endPoint x: 556, endPoint y: 234, distance: 46.5
click at [556, 234] on div "Pedido SAP: 5800384263" at bounding box center [641, 228] width 291 height 12
click at [406, 17] on span "Planejamento" at bounding box center [413, 14] width 56 height 15
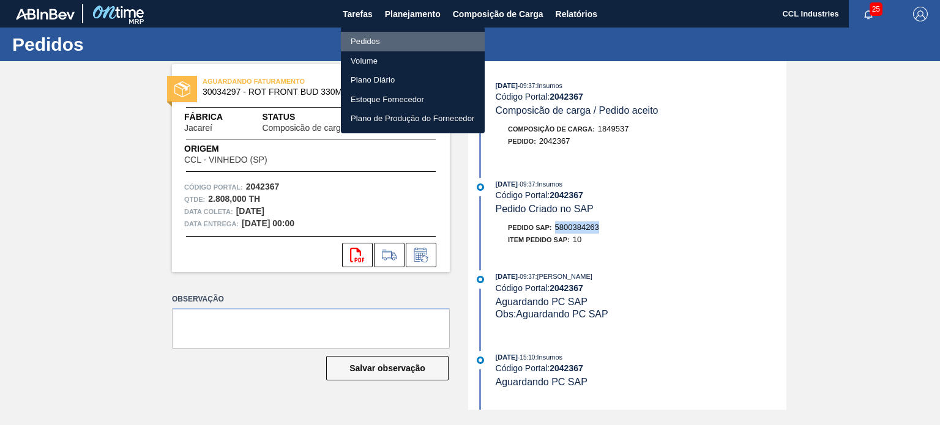
click at [377, 47] on li "Pedidos" at bounding box center [413, 42] width 144 height 20
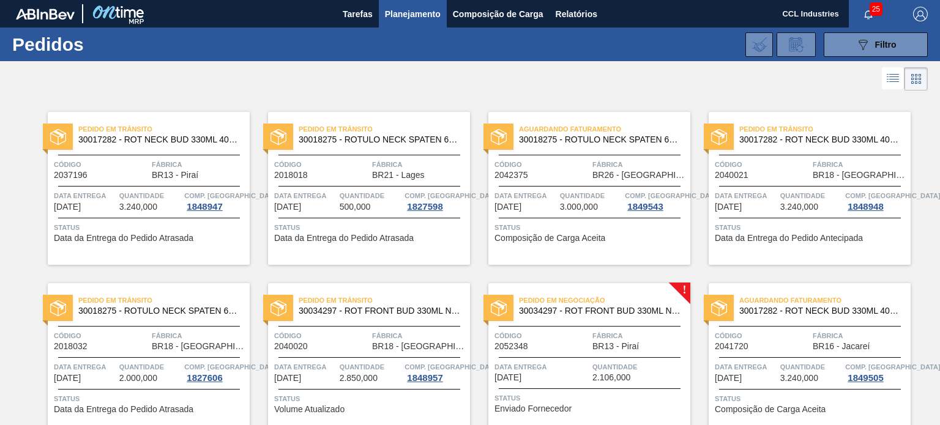
scroll to position [990, 0]
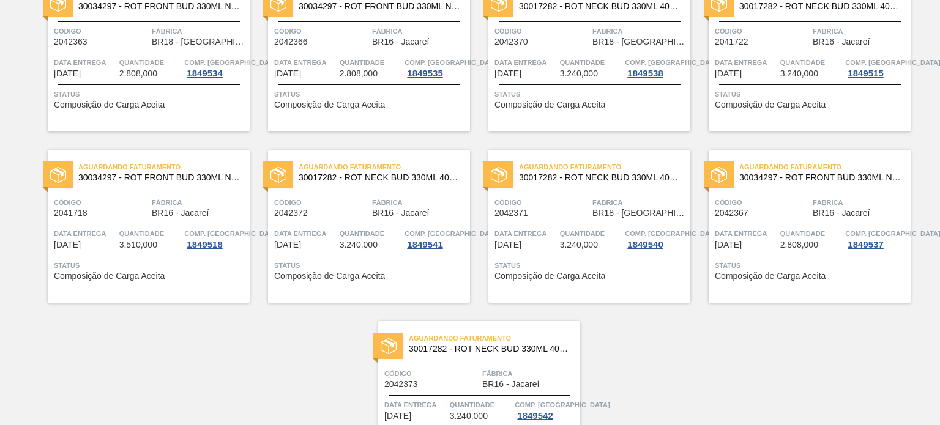
click at [526, 224] on div at bounding box center [590, 224] width 182 height 1
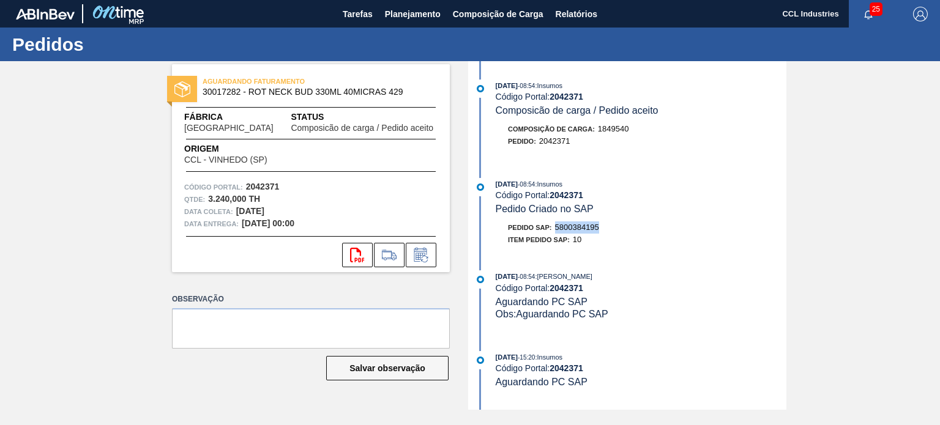
drag, startPoint x: 608, startPoint y: 235, endPoint x: 556, endPoint y: 233, distance: 52.1
click at [556, 233] on div "Pedido SAP: 5800384195" at bounding box center [641, 228] width 291 height 12
click at [390, 21] on span "Planejamento" at bounding box center [413, 14] width 56 height 15
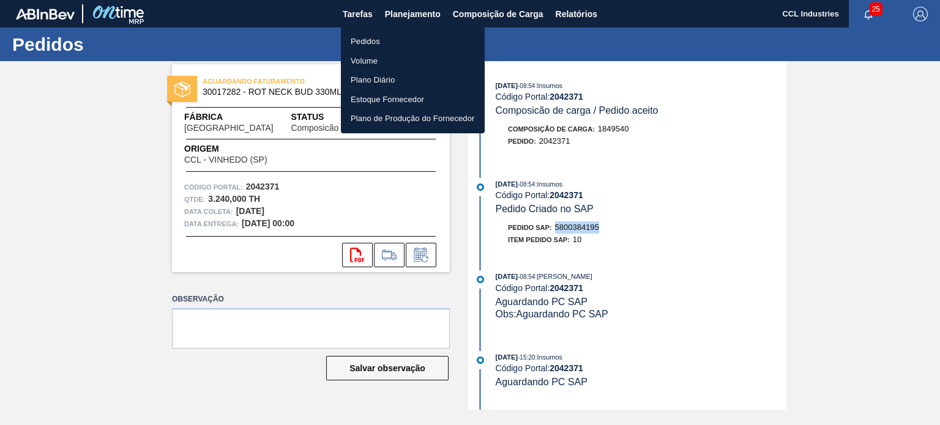
click at [365, 45] on li "Pedidos" at bounding box center [413, 42] width 144 height 20
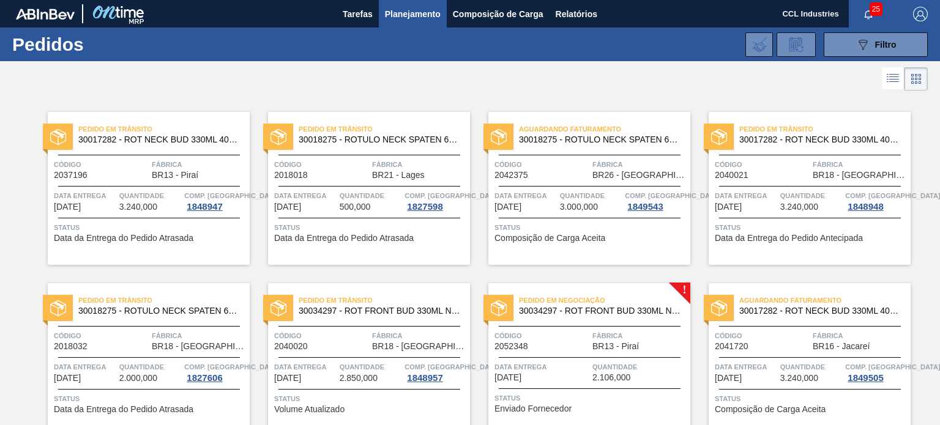
scroll to position [1084, 0]
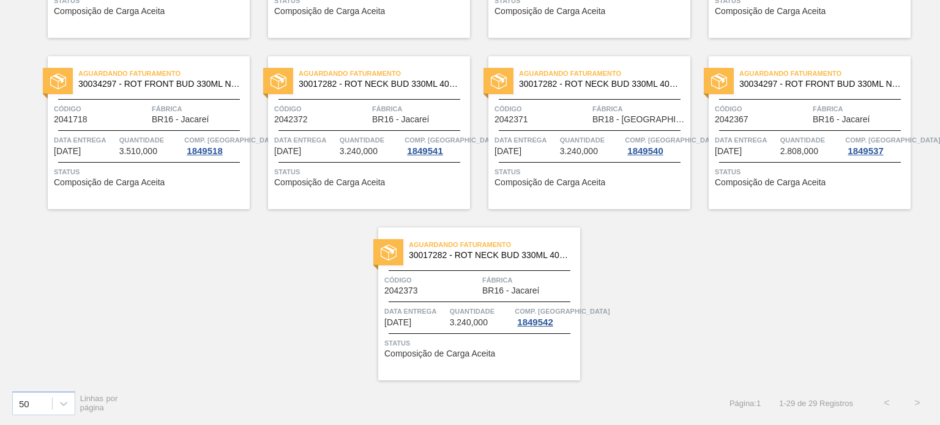
click at [463, 291] on div "Código 2042373" at bounding box center [431, 284] width 95 height 21
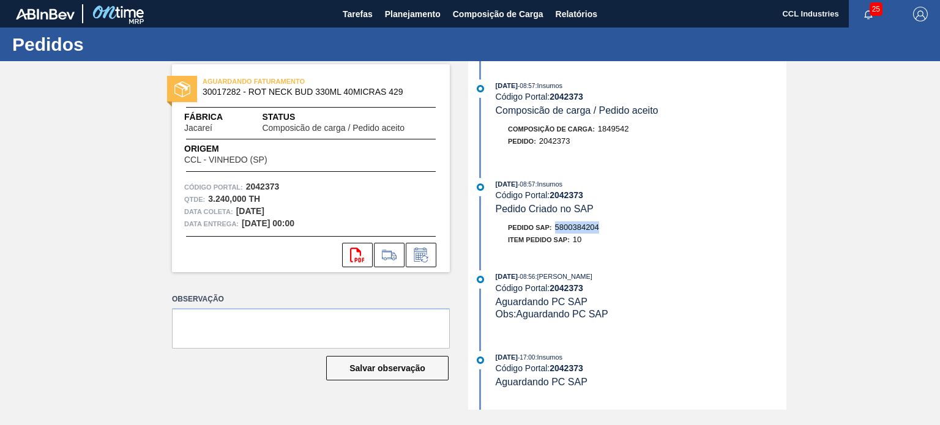
drag, startPoint x: 602, startPoint y: 231, endPoint x: 556, endPoint y: 228, distance: 46.0
click at [556, 228] on div "Pedido SAP: 5800384204" at bounding box center [641, 228] width 291 height 12
click at [420, 17] on span "Planejamento" at bounding box center [413, 14] width 56 height 15
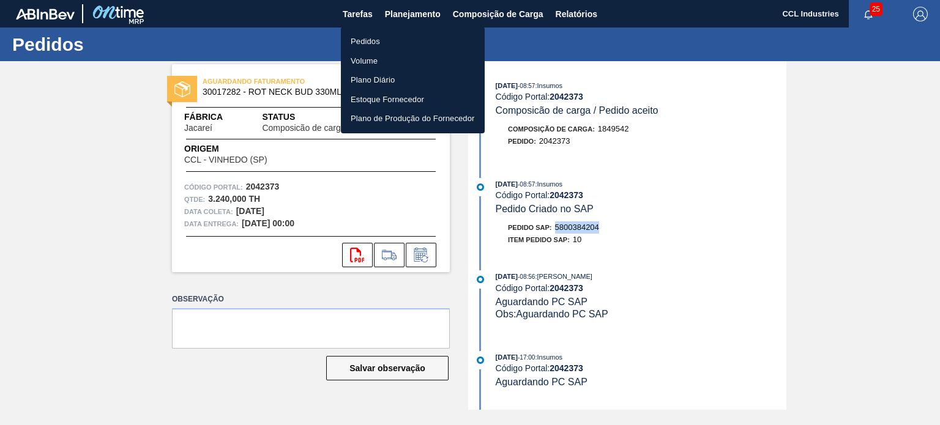
click at [379, 46] on li "Pedidos" at bounding box center [413, 42] width 144 height 20
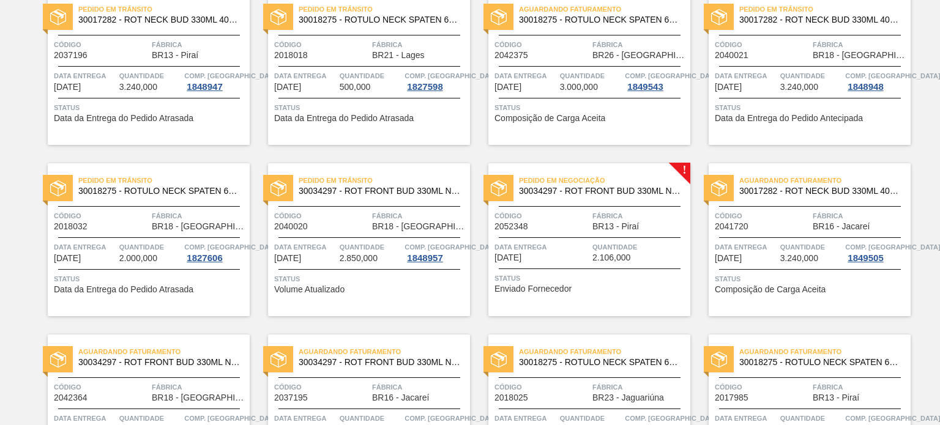
scroll to position [122, 0]
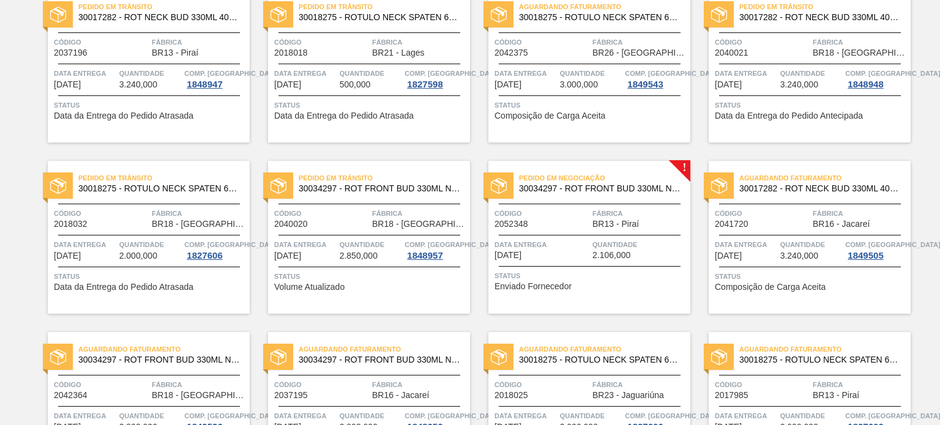
click at [583, 233] on div "Pedido em Negociação 30034297 - ROT FRONT BUD 330ML NIV25 Código 2052348 Fábric…" at bounding box center [589, 237] width 202 height 153
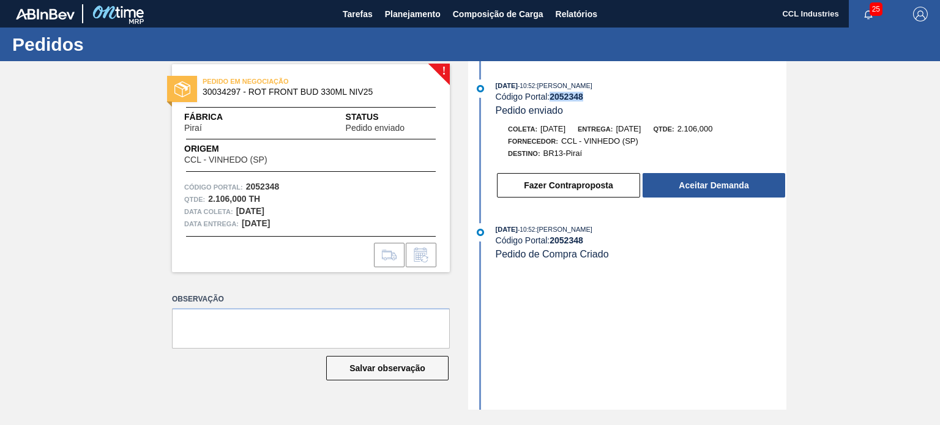
drag, startPoint x: 592, startPoint y: 99, endPoint x: 552, endPoint y: 102, distance: 40.5
click at [552, 102] on div "Código Portal: 2052348" at bounding box center [641, 97] width 291 height 10
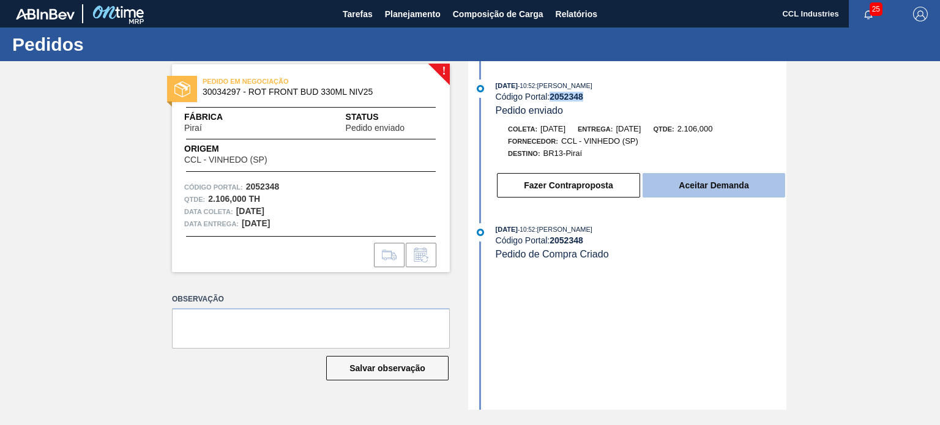
click at [713, 181] on button "Aceitar Demanda" at bounding box center [714, 185] width 143 height 24
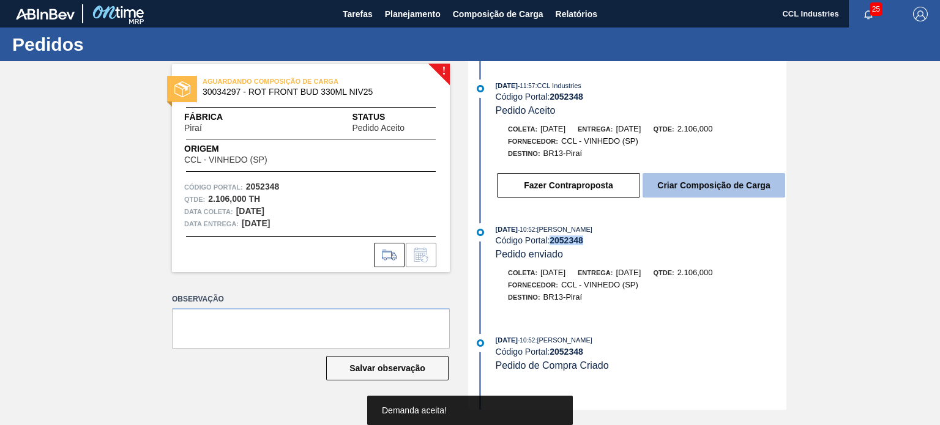
click at [734, 188] on button "Criar Composição de Carga" at bounding box center [714, 185] width 143 height 24
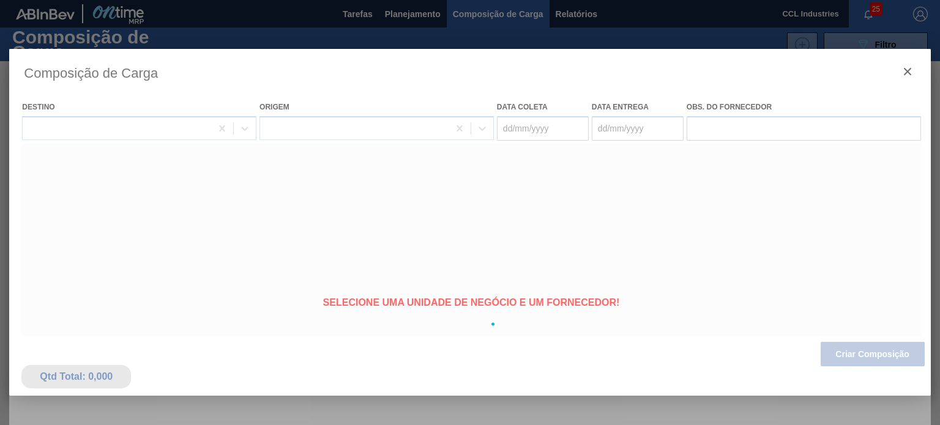
type coleta "[DATE]"
type Entrega "[DATE]"
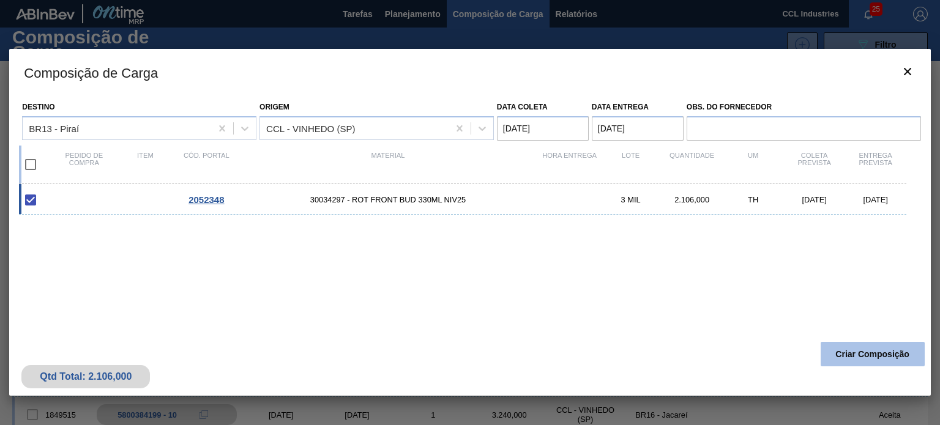
click at [849, 354] on button "Criar Composição" at bounding box center [873, 354] width 104 height 24
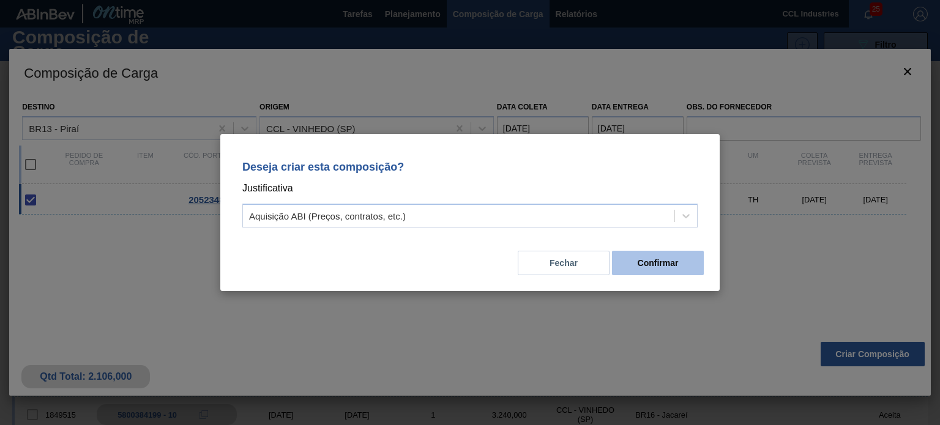
click at [666, 262] on button "Confirmar" at bounding box center [658, 263] width 92 height 24
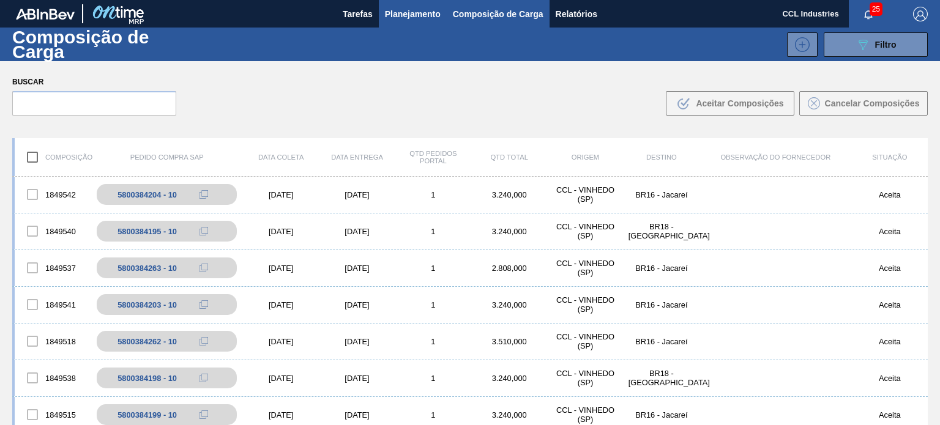
click at [389, 21] on span "Planejamento" at bounding box center [413, 14] width 56 height 15
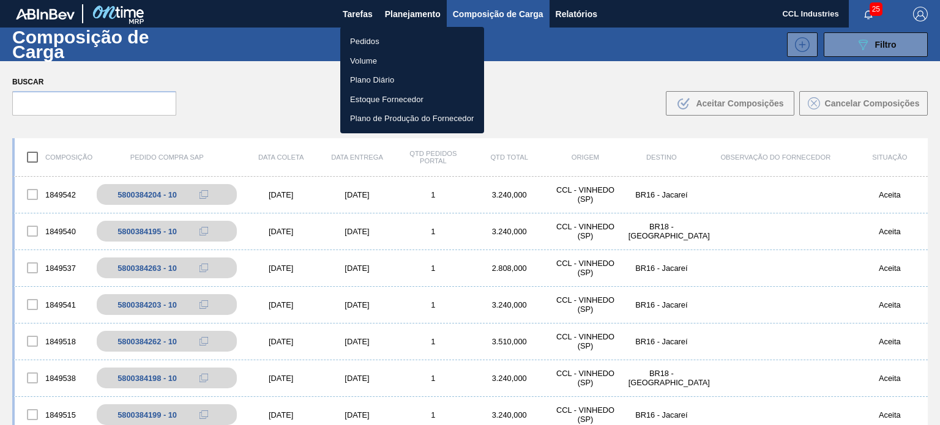
click at [373, 46] on li "Pedidos" at bounding box center [412, 42] width 144 height 20
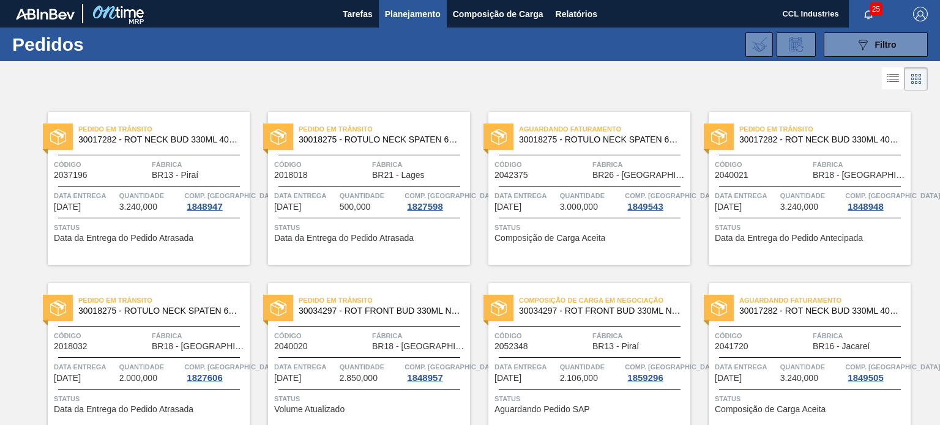
click at [602, 347] on span "BR13 - Piraí" at bounding box center [615, 346] width 47 height 9
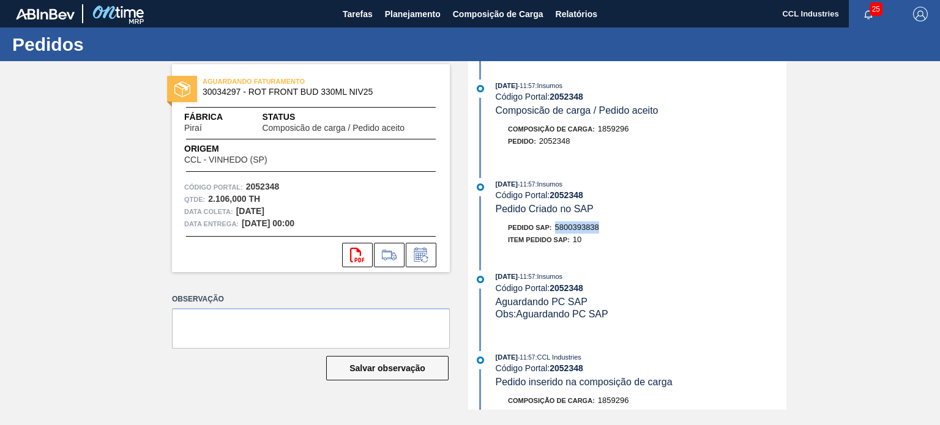
drag, startPoint x: 558, startPoint y: 238, endPoint x: 556, endPoint y: 230, distance: 8.8
click at [556, 230] on div "Pedido SAP: 5800393838" at bounding box center [641, 228] width 291 height 12
click at [425, 17] on span "Planejamento" at bounding box center [413, 14] width 56 height 15
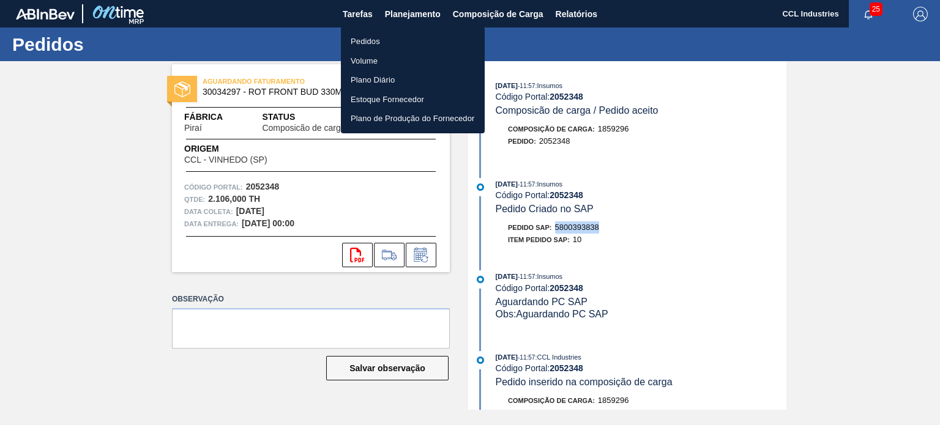
click at [360, 45] on li "Pedidos" at bounding box center [413, 42] width 144 height 20
